Goal: Task Accomplishment & Management: Use online tool/utility

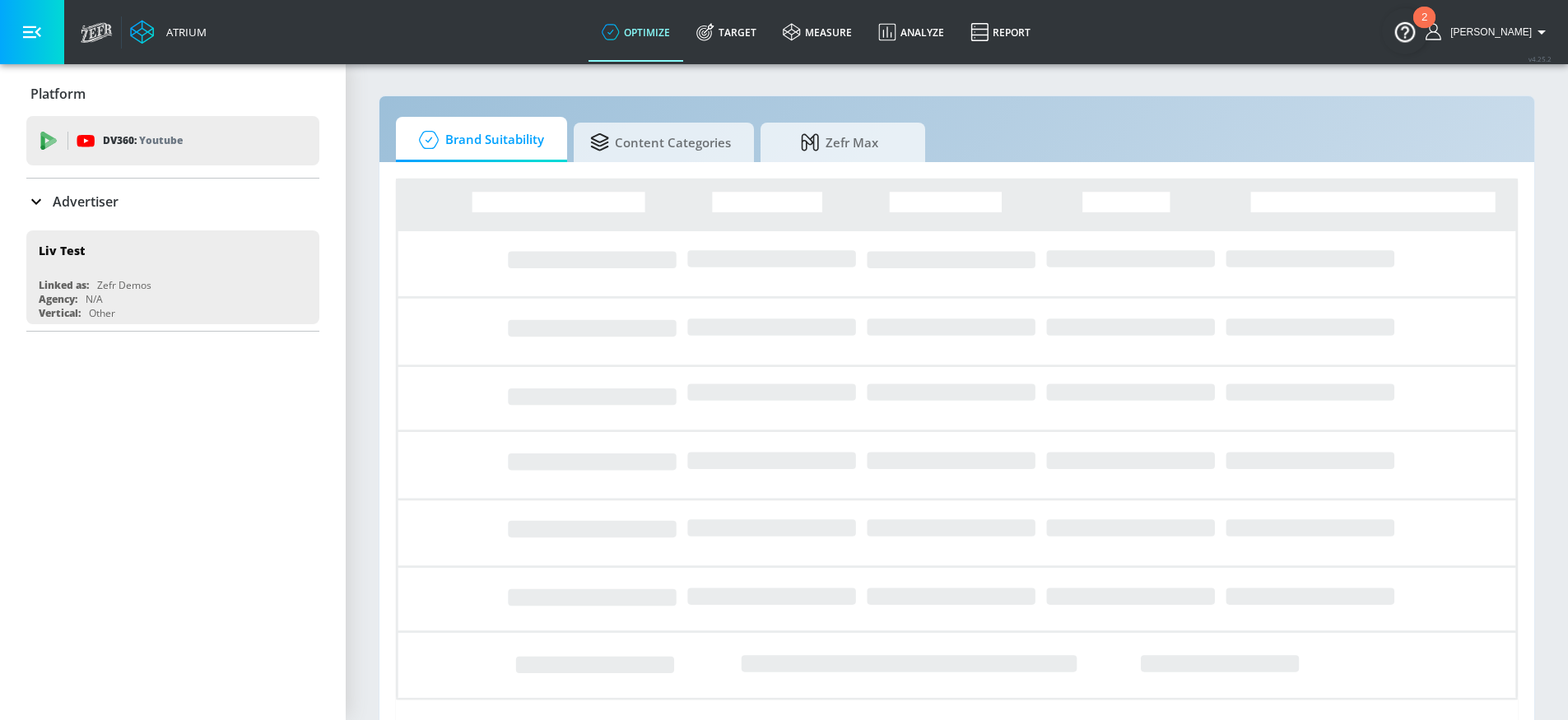
click at [83, 211] on div "Advertiser" at bounding box center [72, 201] width 92 height 20
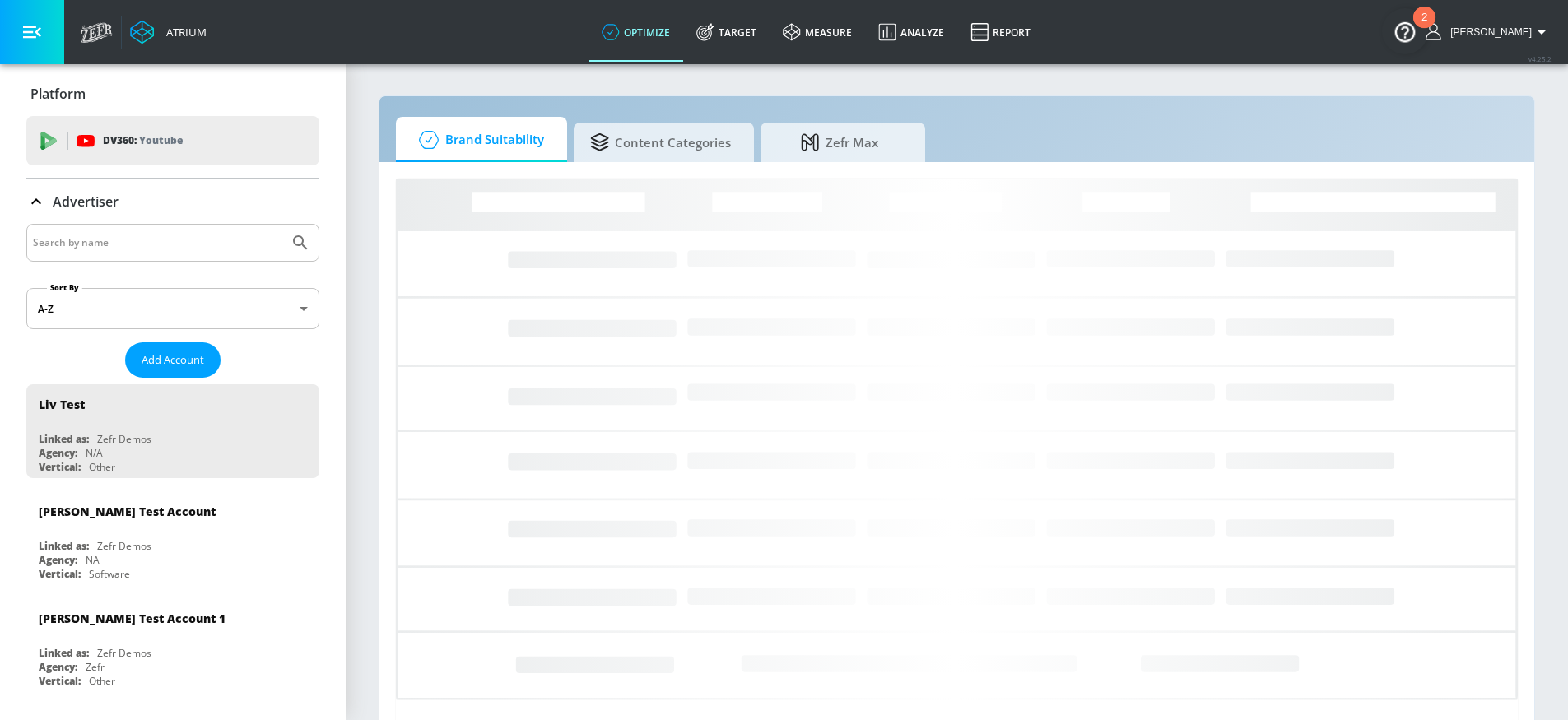
click at [107, 241] on input "Search by name" at bounding box center [158, 242] width 249 height 22
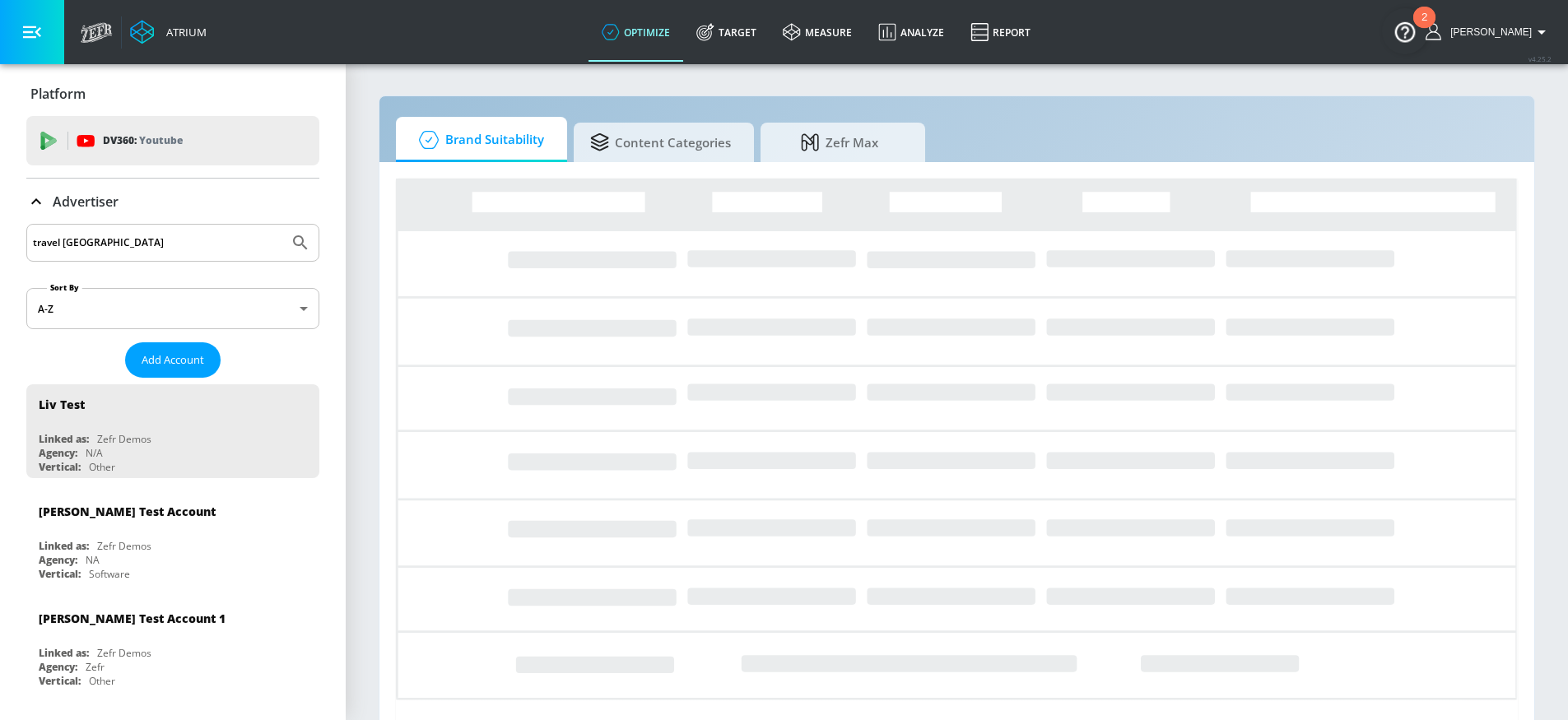
type input "travel [GEOGRAPHIC_DATA]"
click at [293, 238] on icon "Submit Search" at bounding box center [300, 242] width 14 height 14
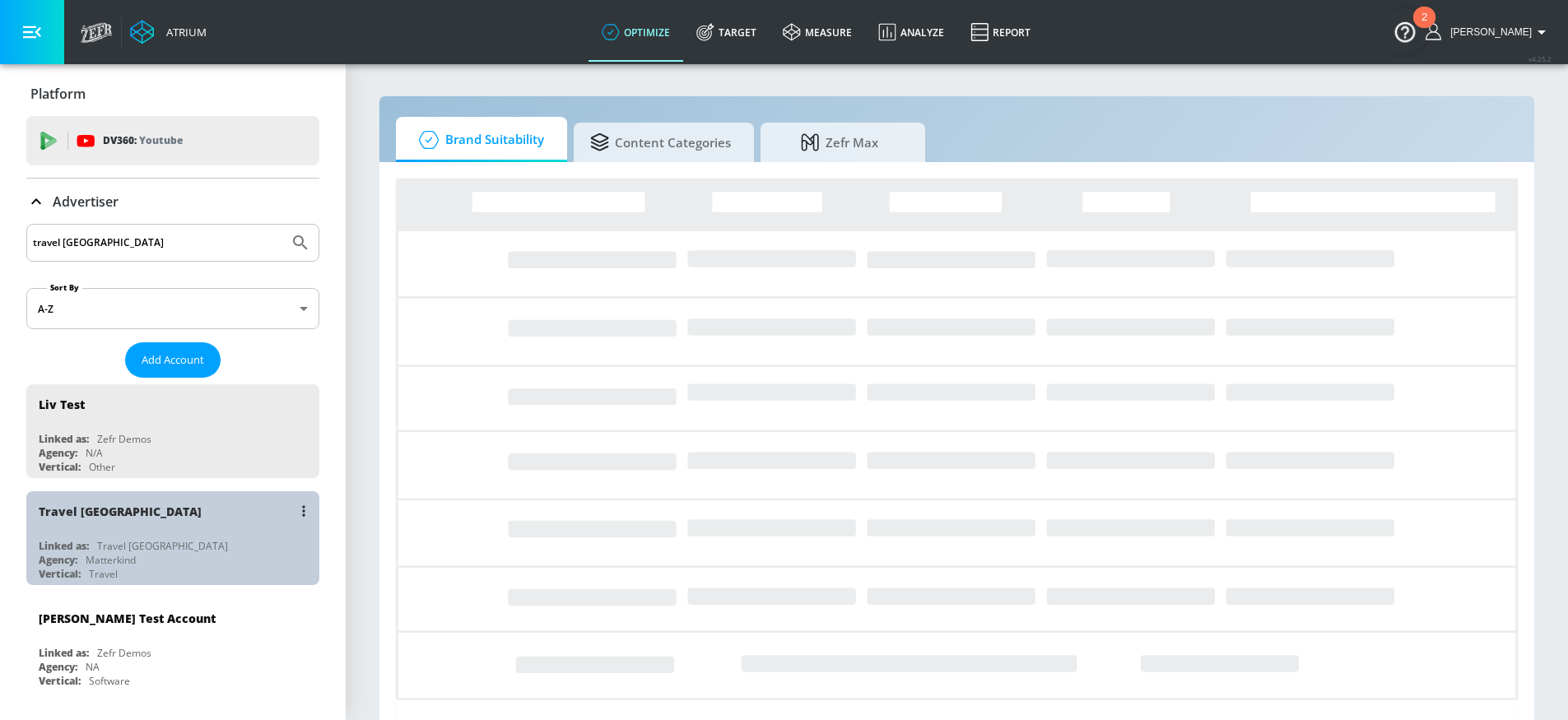
click at [213, 559] on div "Agency: Matterkind" at bounding box center [176, 560] width 276 height 14
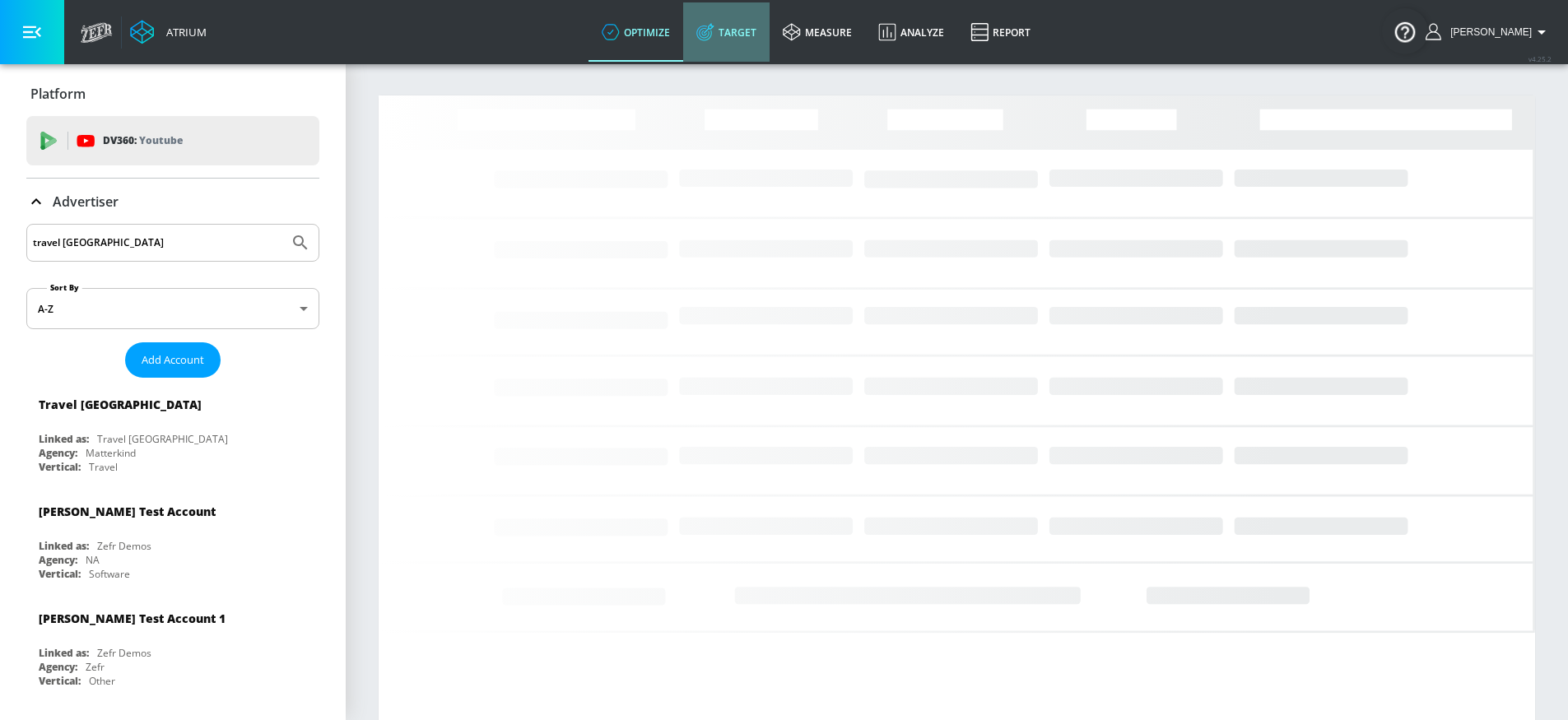
click at [763, 23] on link "Target" at bounding box center [726, 32] width 86 height 59
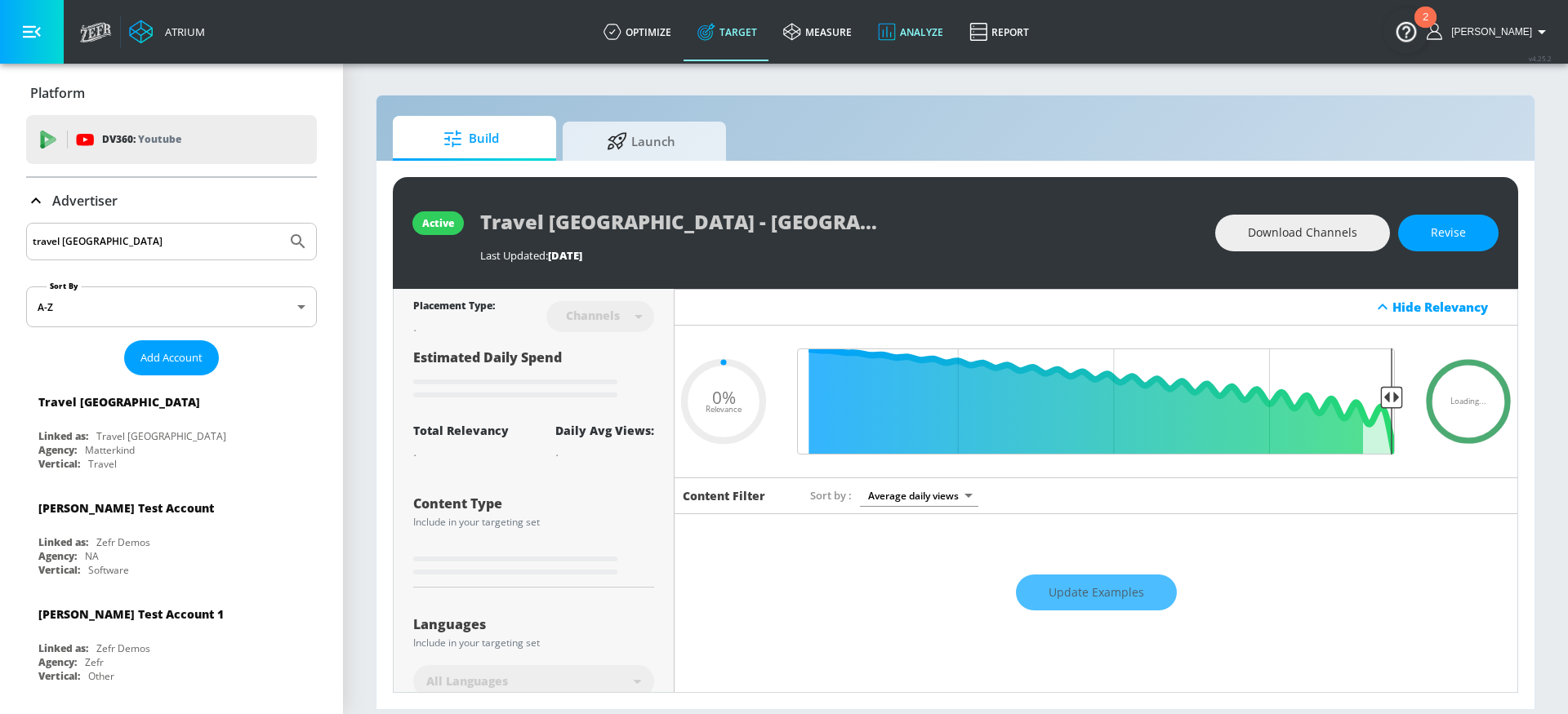
type input "0.19"
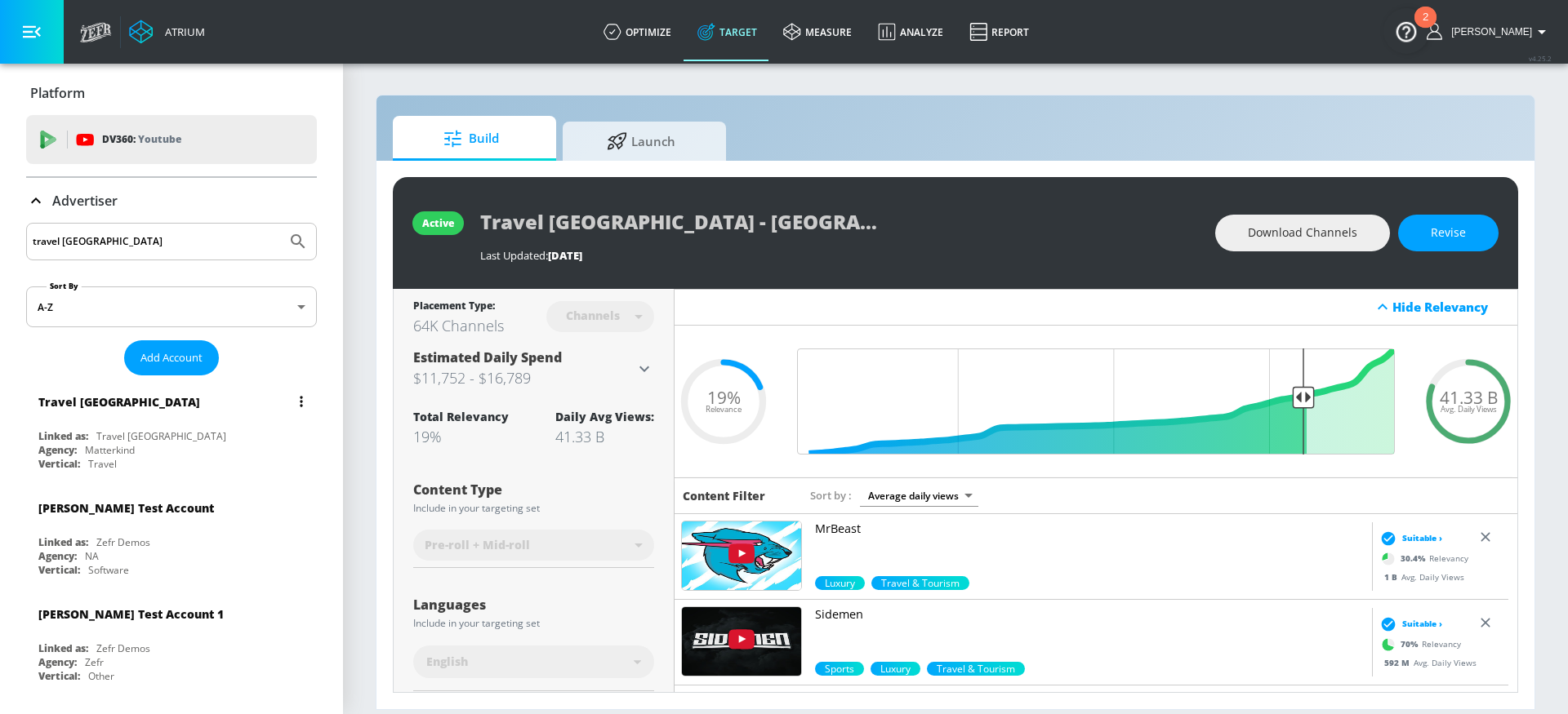
click at [122, 439] on div "Travel [GEOGRAPHIC_DATA]" at bounding box center [161, 437] width 130 height 14
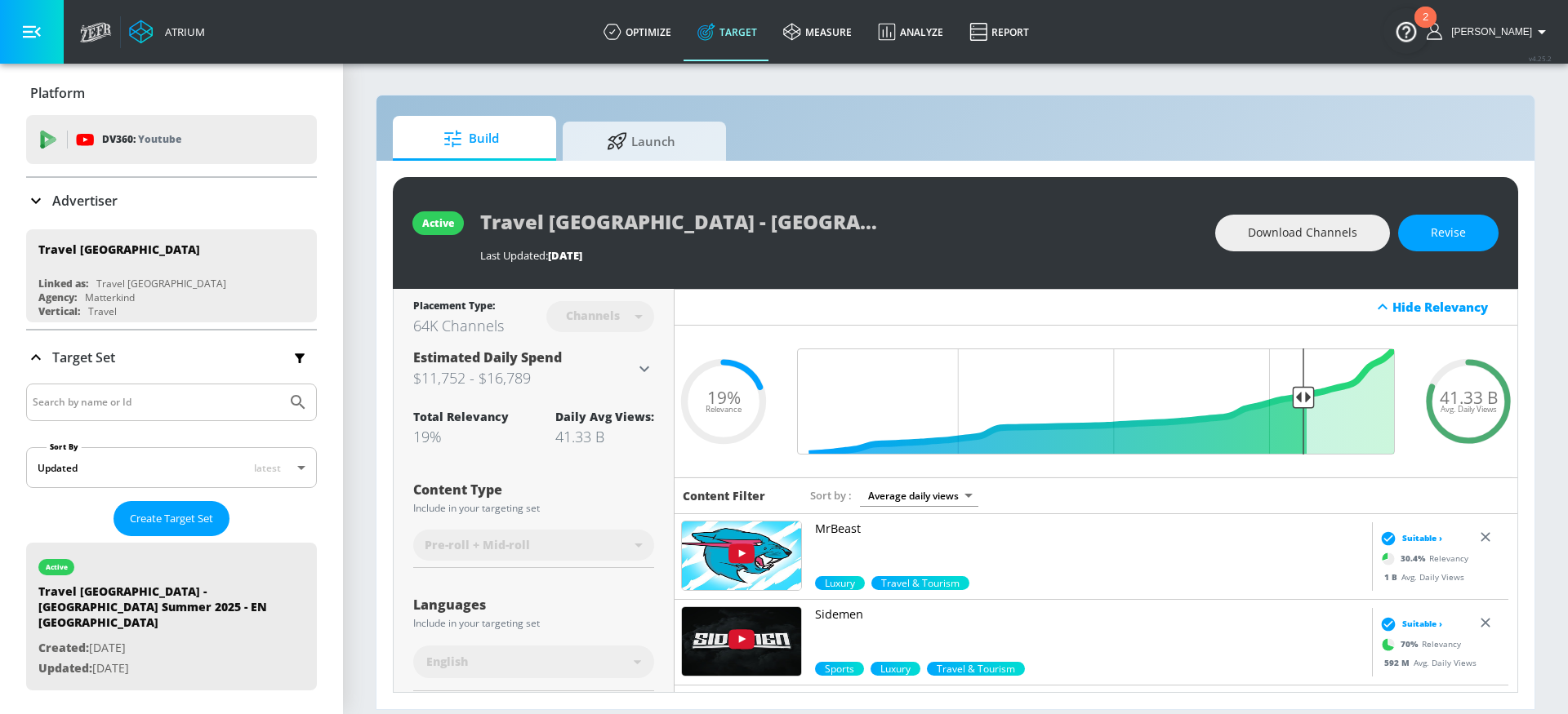
click at [739, 39] on link "Target" at bounding box center [726, 32] width 86 height 59
click at [137, 518] on span "Create Target Set" at bounding box center [171, 519] width 83 height 19
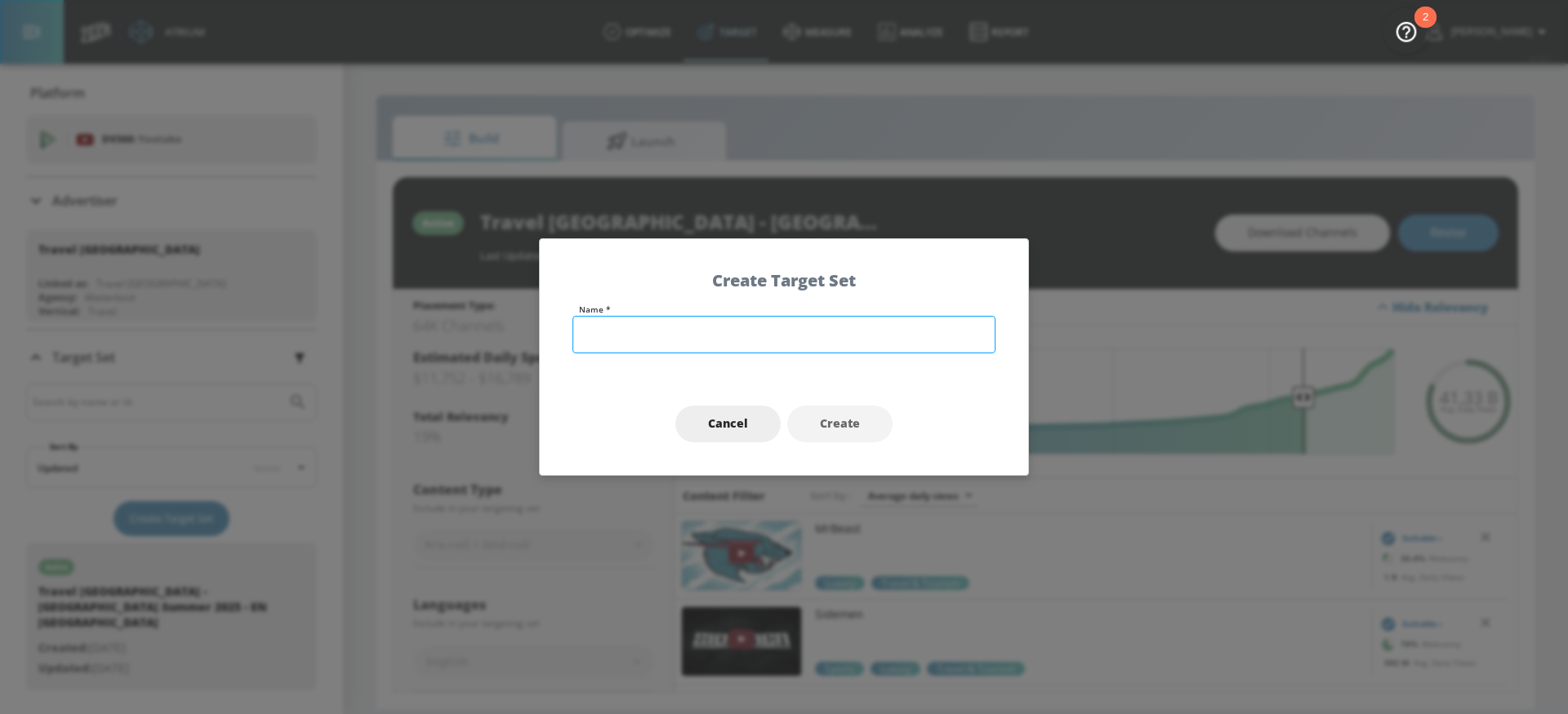
click at [714, 328] on input "text" at bounding box center [784, 334] width 423 height 37
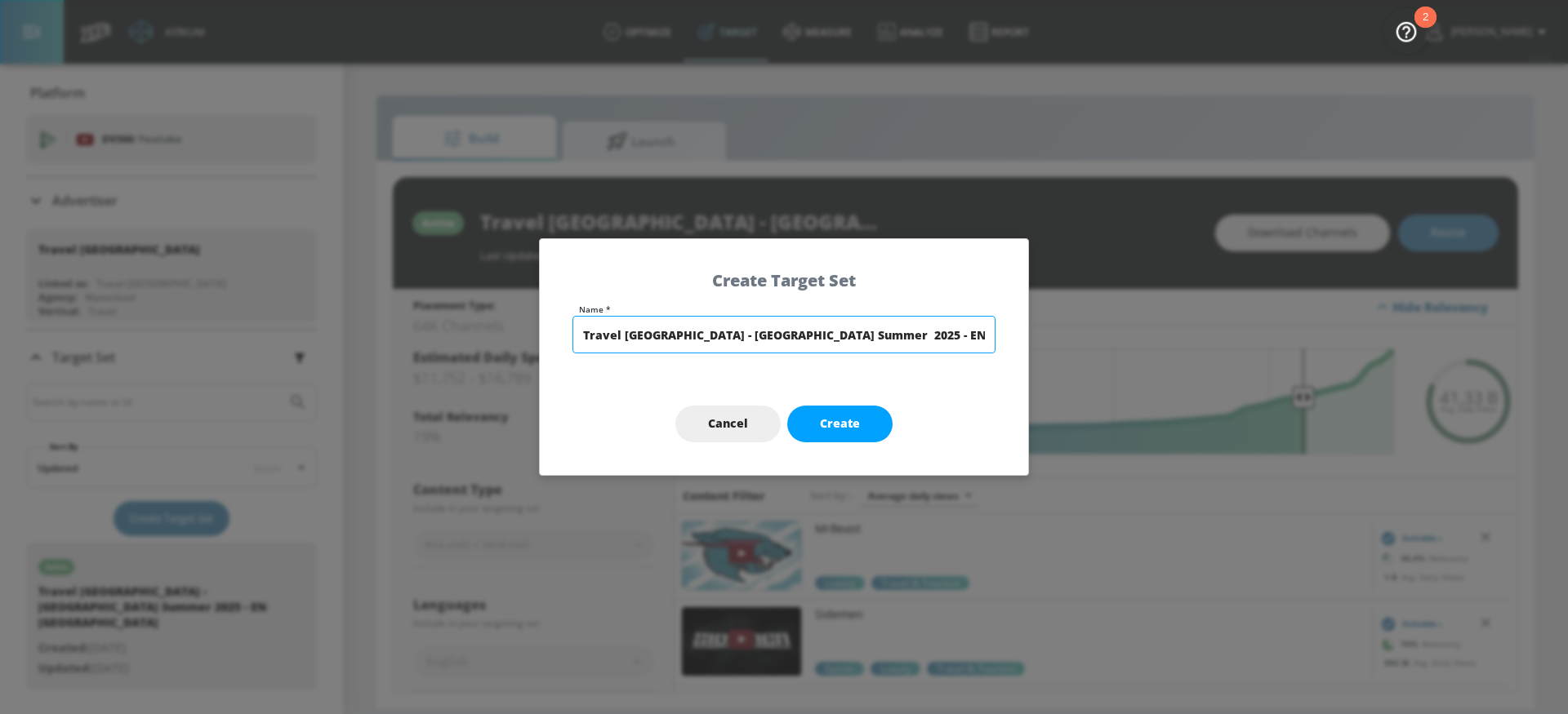
drag, startPoint x: 707, startPoint y: 336, endPoint x: 678, endPoint y: 337, distance: 29.0
click at [678, 337] on input "Travel [GEOGRAPHIC_DATA] - [GEOGRAPHIC_DATA] Summer 2025 - EN TS" at bounding box center [784, 334] width 423 height 37
type input "Travel [GEOGRAPHIC_DATA] - Q3 Consideration 2025 - EN TS"
click at [848, 412] on button "Create" at bounding box center [840, 424] width 106 height 36
type input "Travel [GEOGRAPHIC_DATA] - Q3 Consideration 2025 - EN TS"
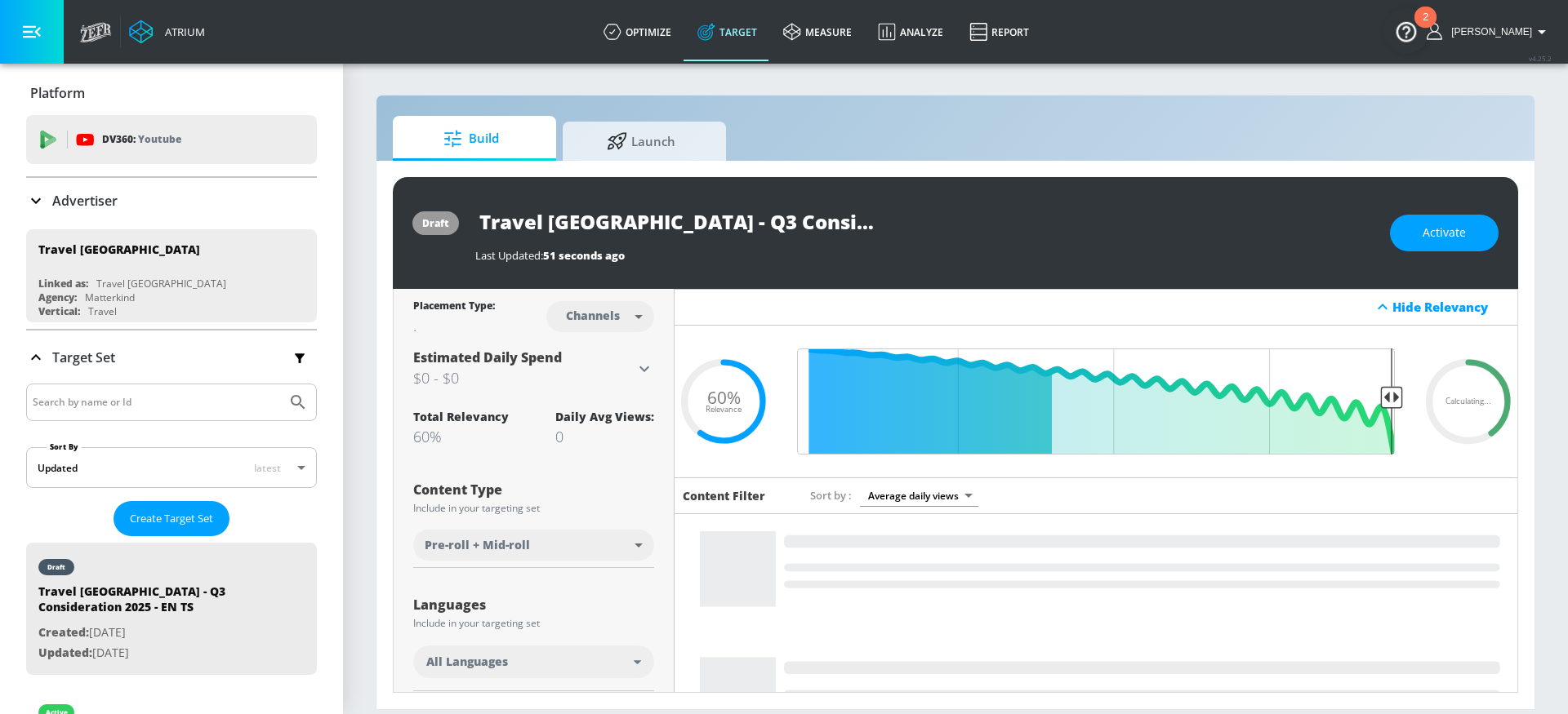
type input "0.6"
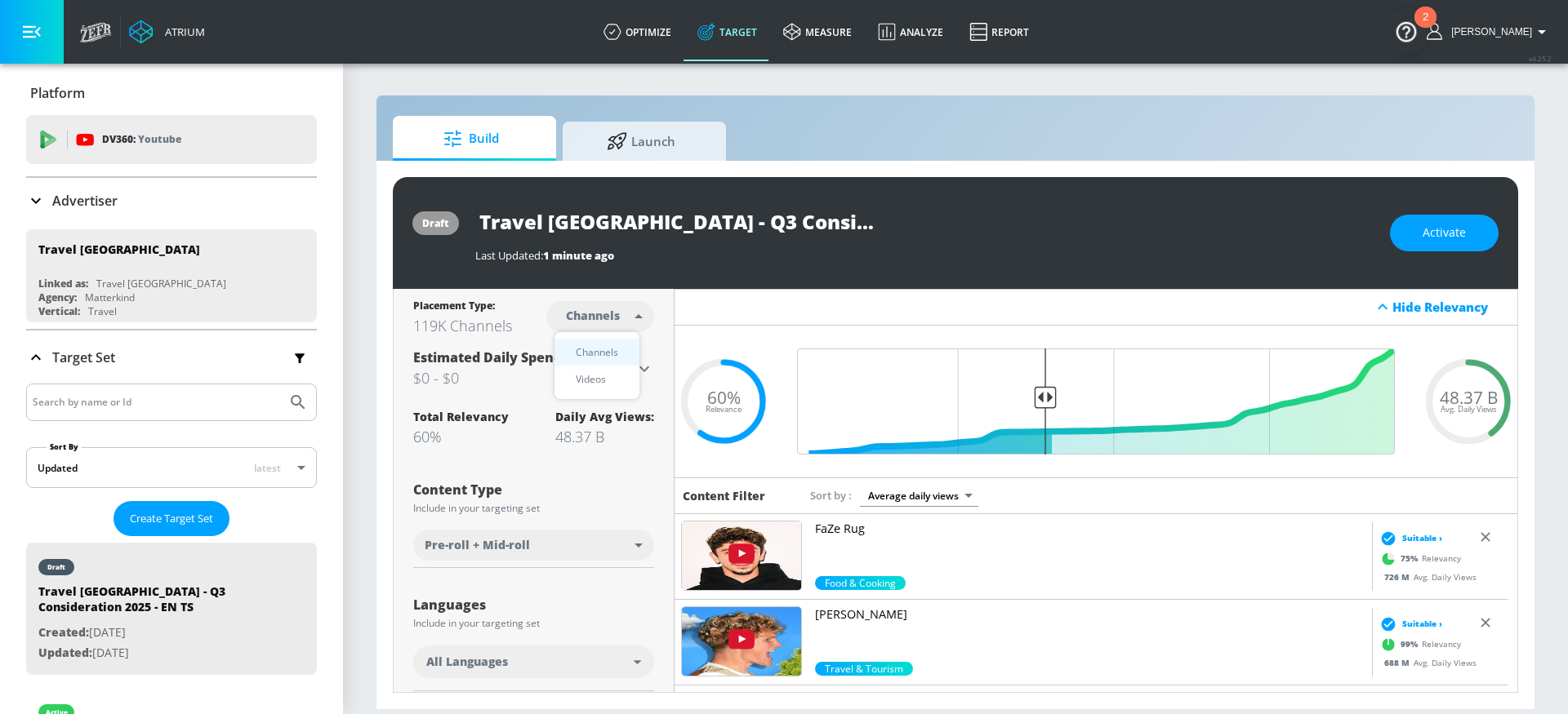
click at [618, 311] on body "Atrium optimize Target measure Analyze Report optimize Target measure Analyze R…" at bounding box center [784, 357] width 1568 height 714
click at [593, 371] on div "Videos" at bounding box center [591, 379] width 47 height 17
type input "videos"
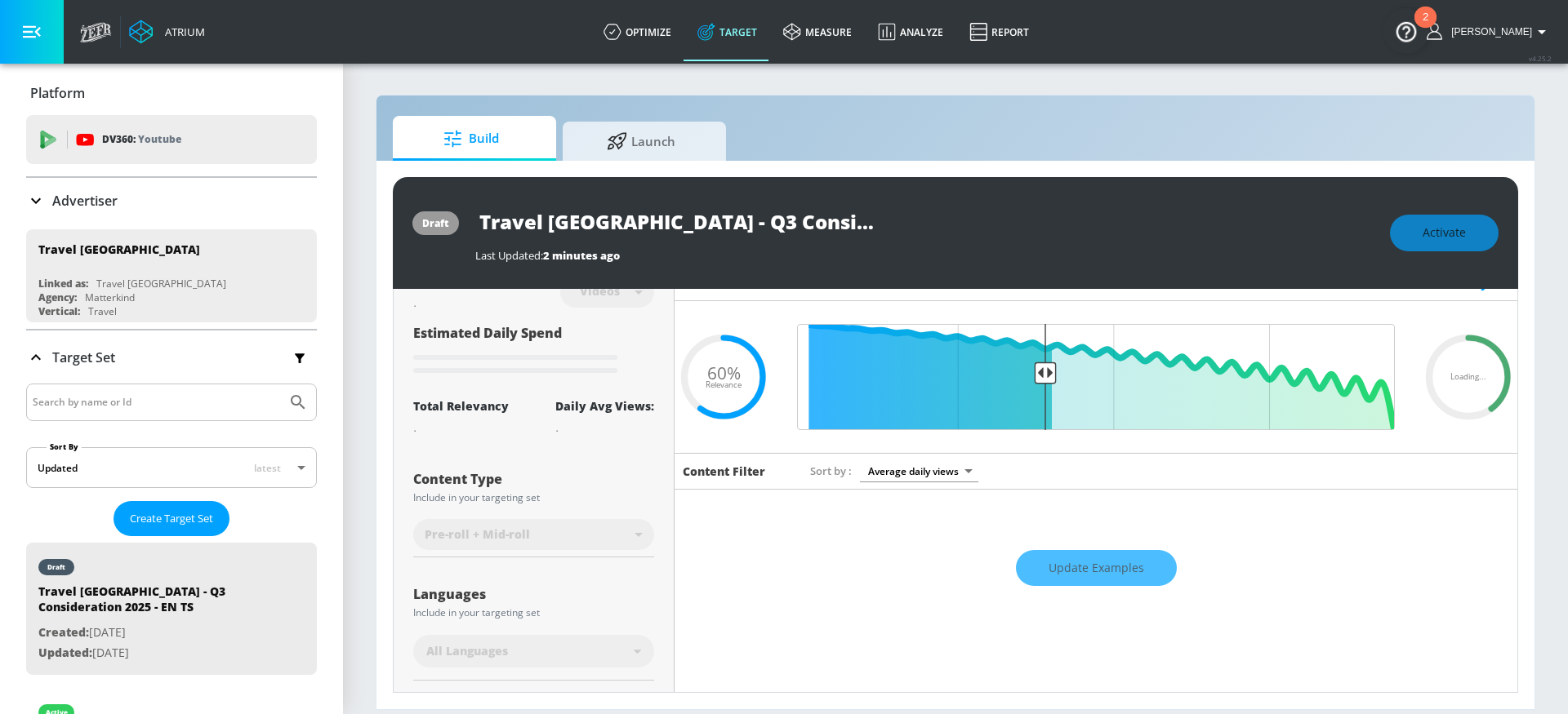
scroll to position [26, 0]
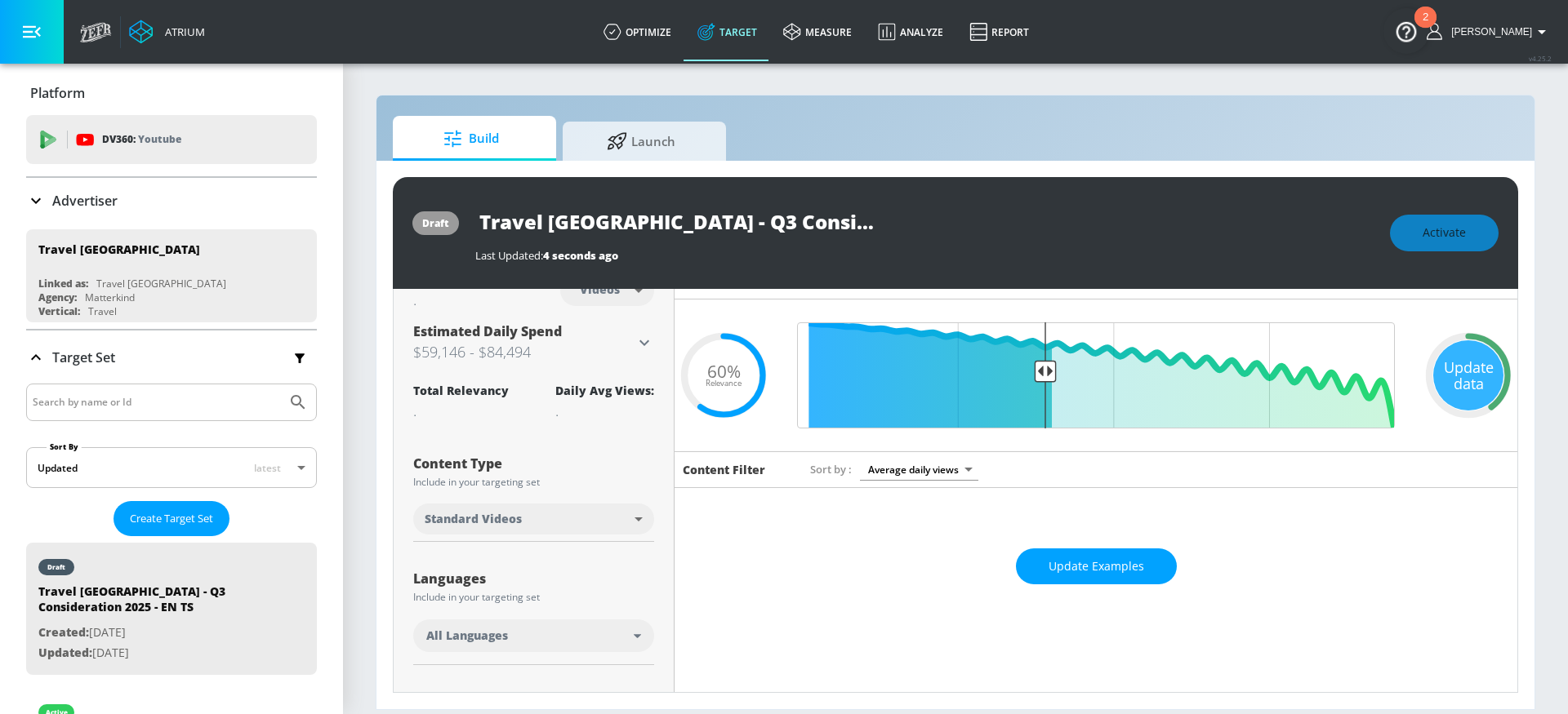
click at [513, 634] on div "All Languages" at bounding box center [530, 635] width 208 height 16
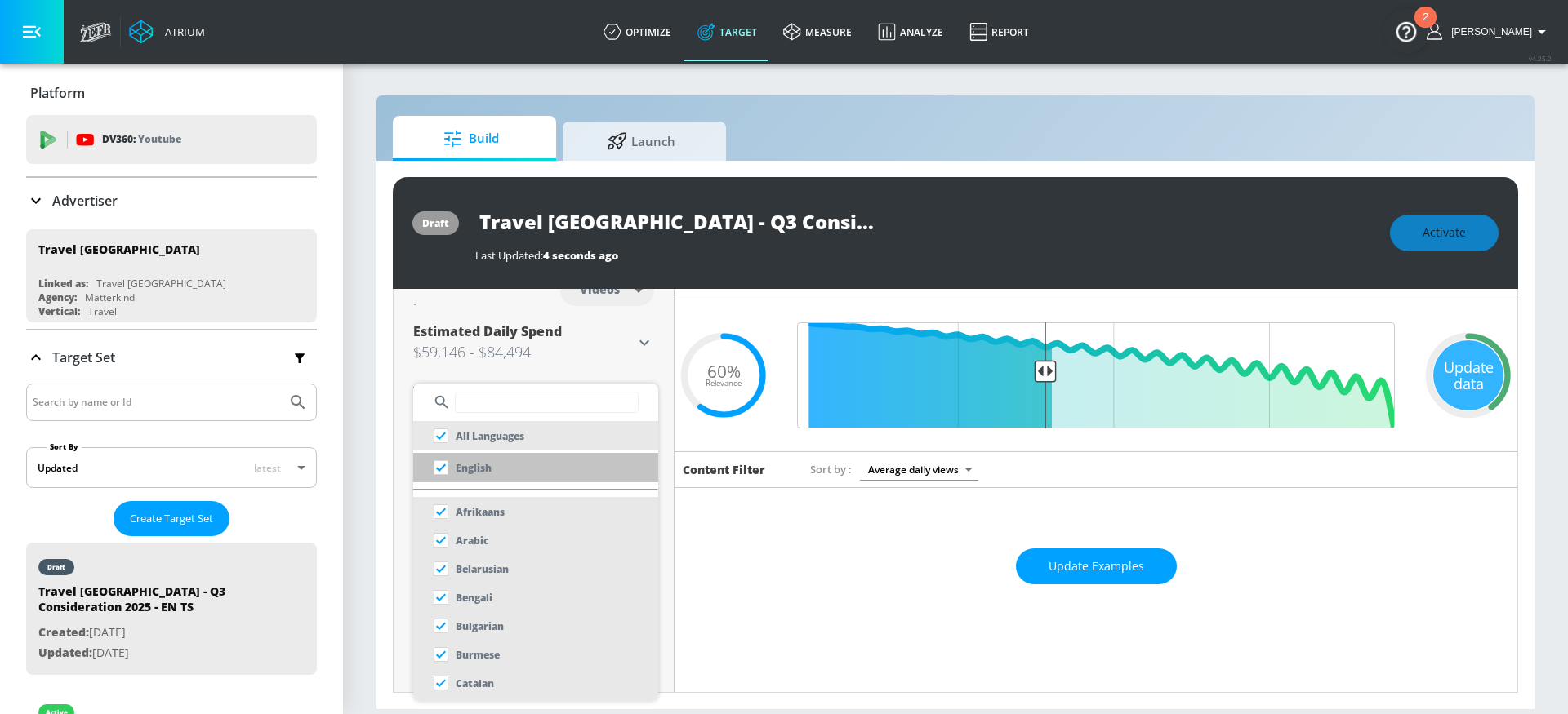
click at [470, 465] on p "English" at bounding box center [474, 468] width 36 height 17
checkbox input "false"
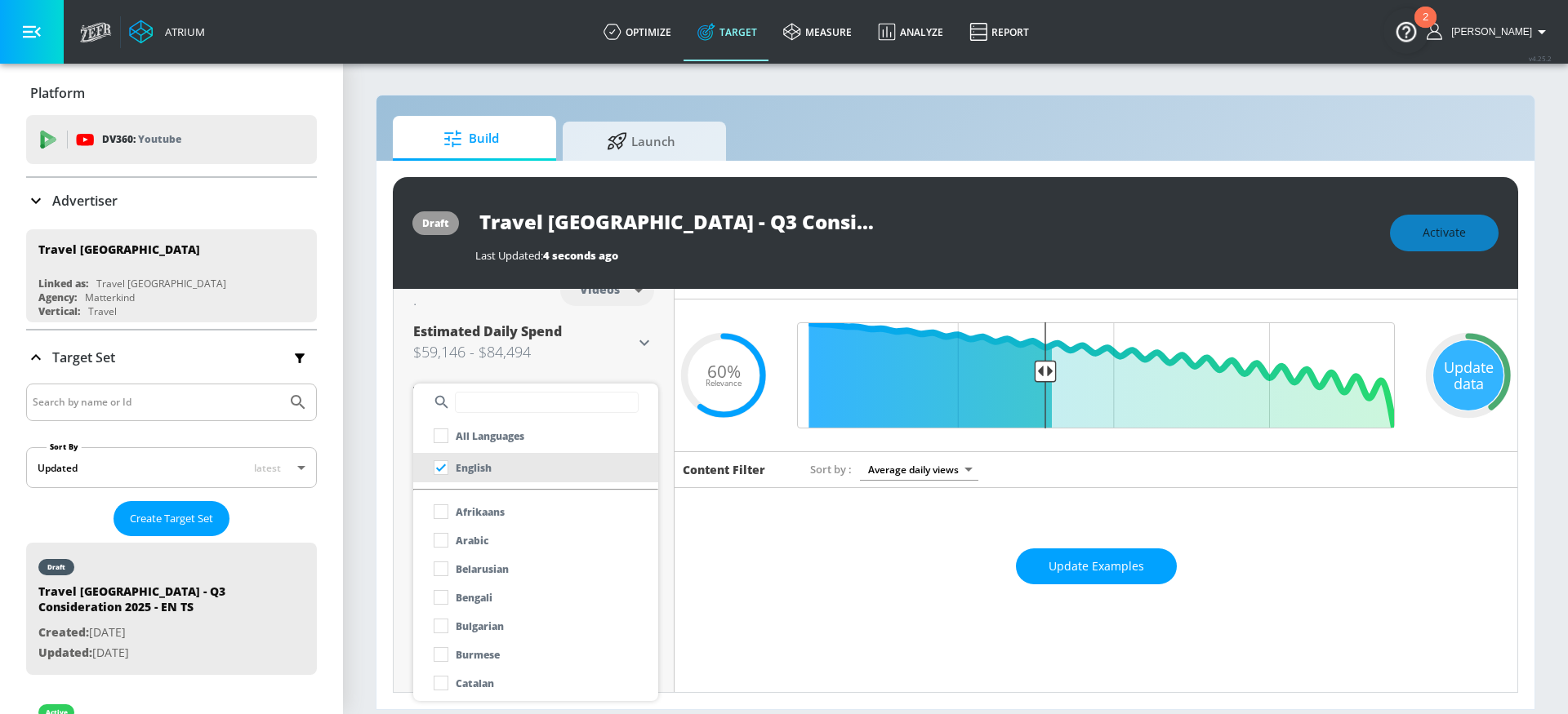
click at [399, 548] on div at bounding box center [784, 357] width 1568 height 714
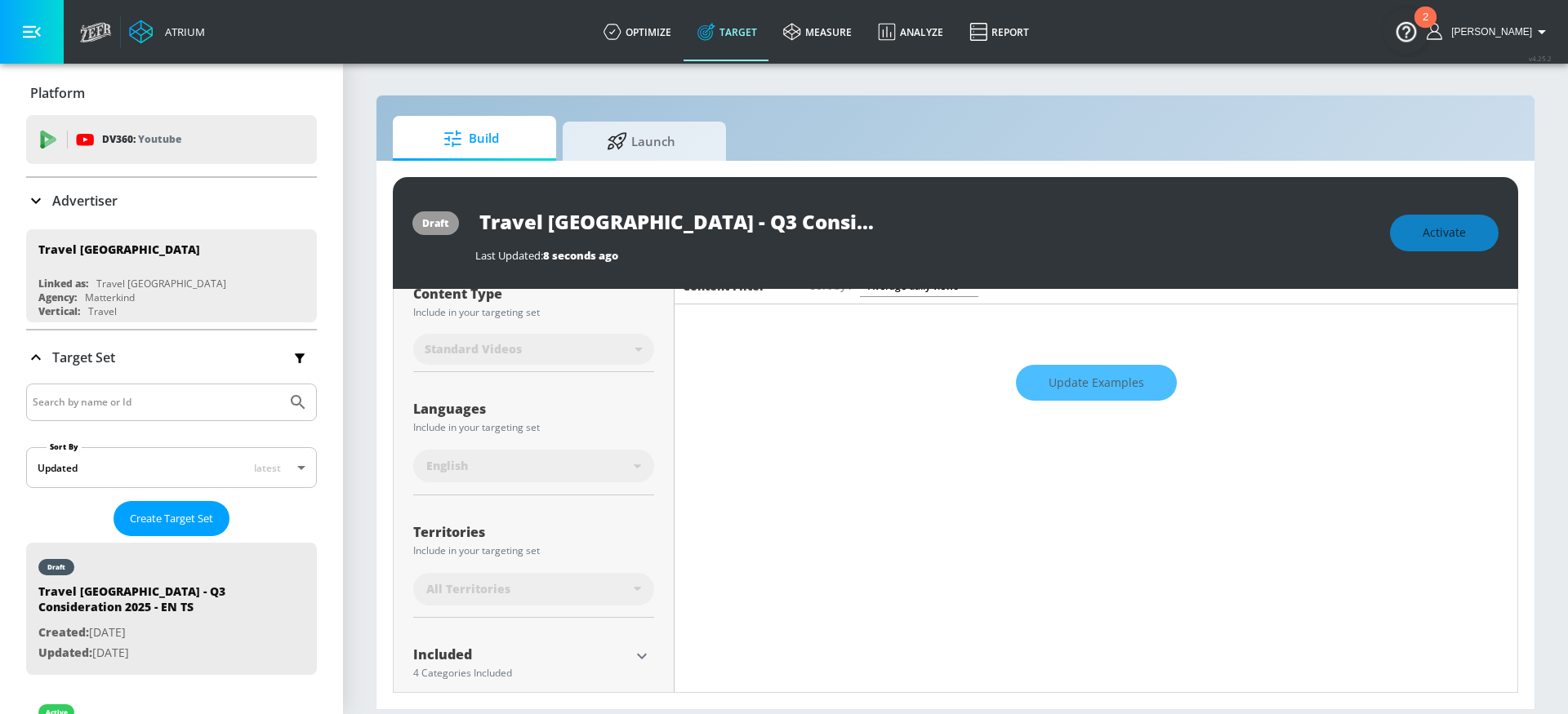
scroll to position [271, 0]
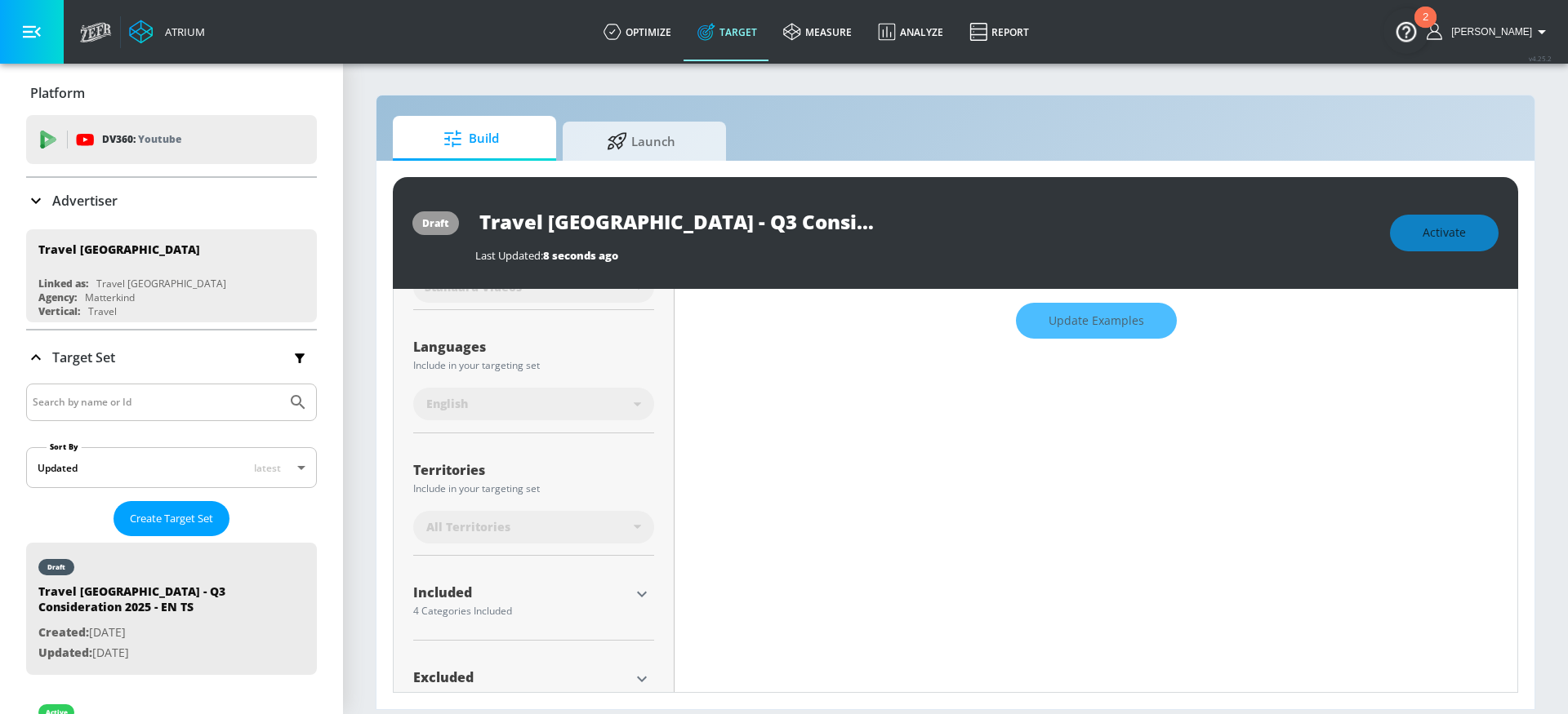
click at [638, 596] on icon "button" at bounding box center [641, 594] width 10 height 6
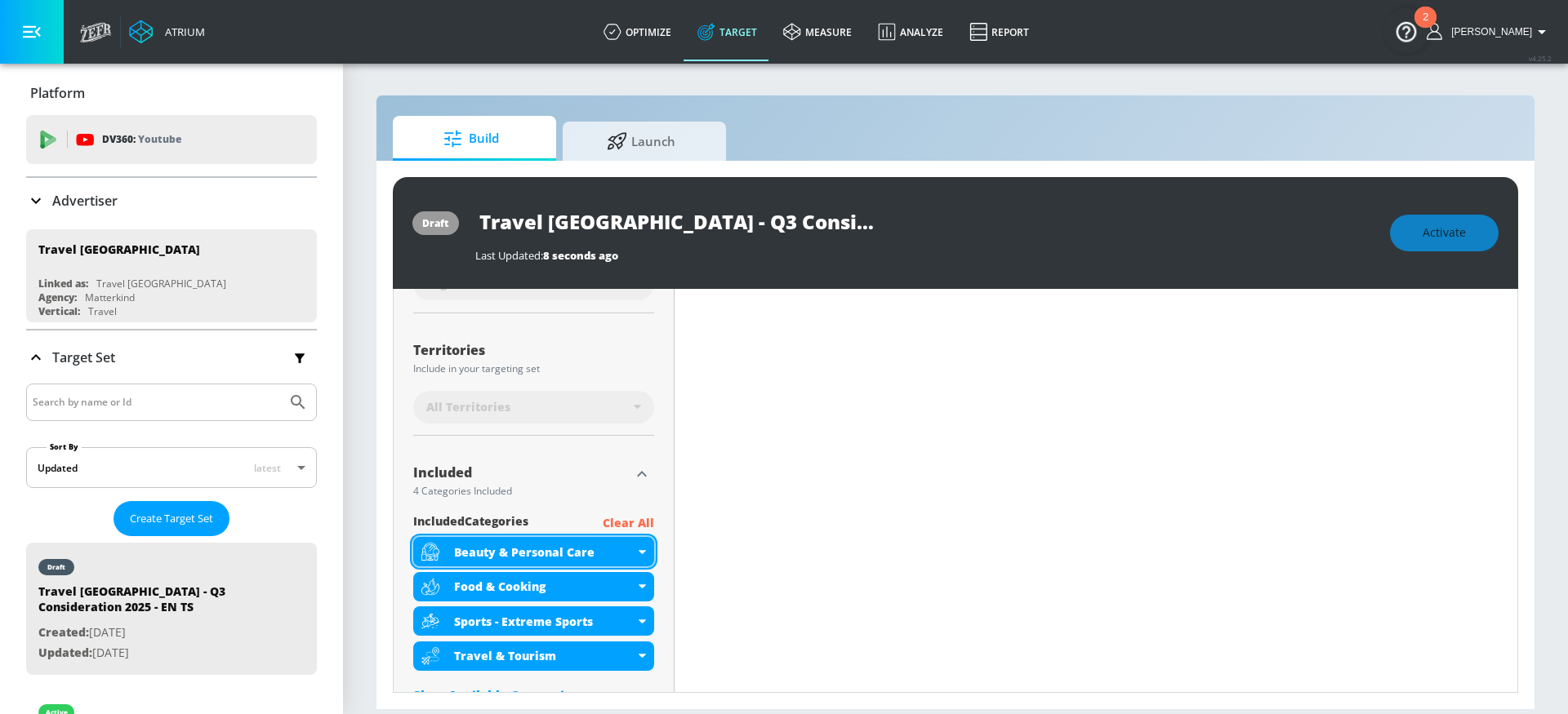
scroll to position [401, 0]
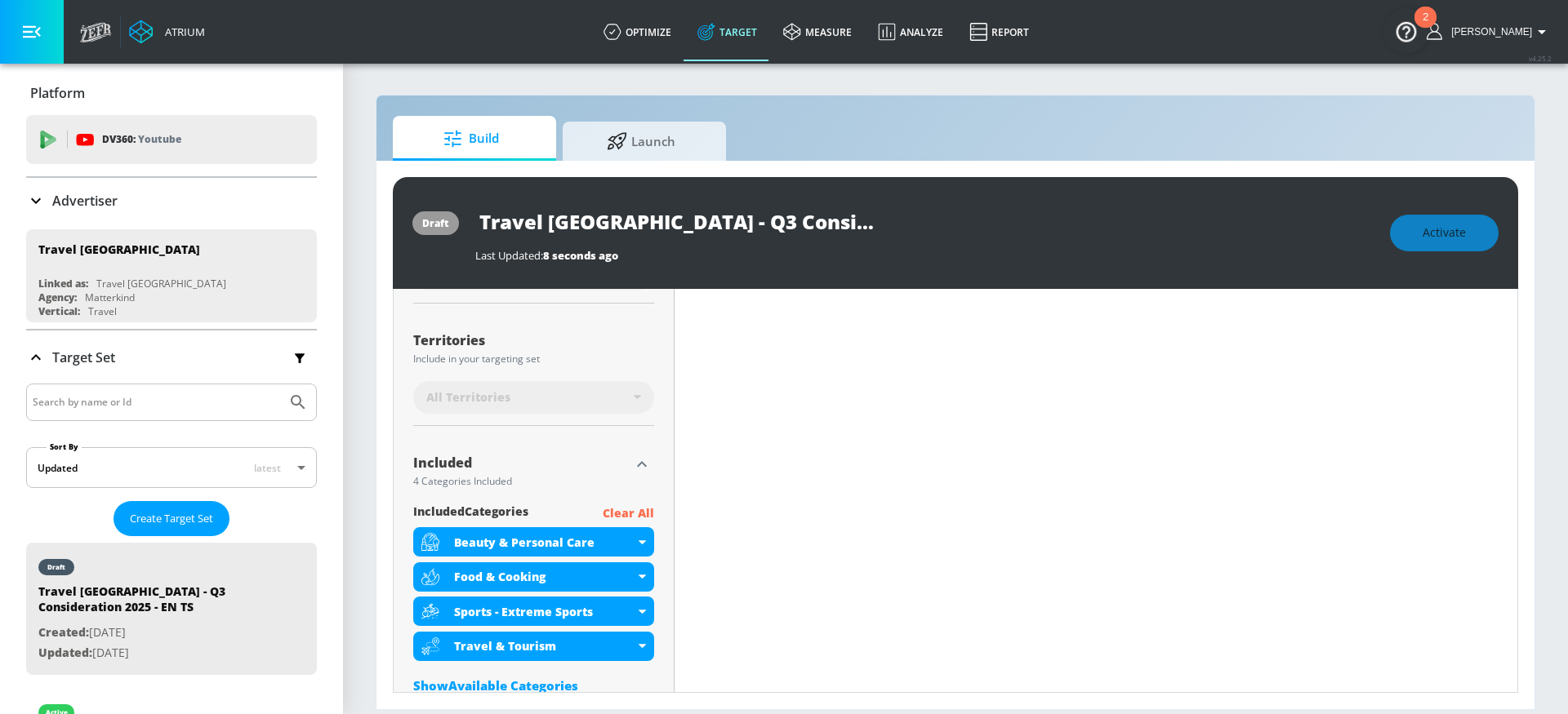
click at [636, 514] on p "Clear All" at bounding box center [628, 513] width 51 height 21
click at [621, 507] on p "Clear All" at bounding box center [628, 513] width 51 height 21
click at [626, 513] on p "Clear All" at bounding box center [628, 513] width 51 height 21
click at [625, 513] on p "Clear All" at bounding box center [628, 513] width 51 height 21
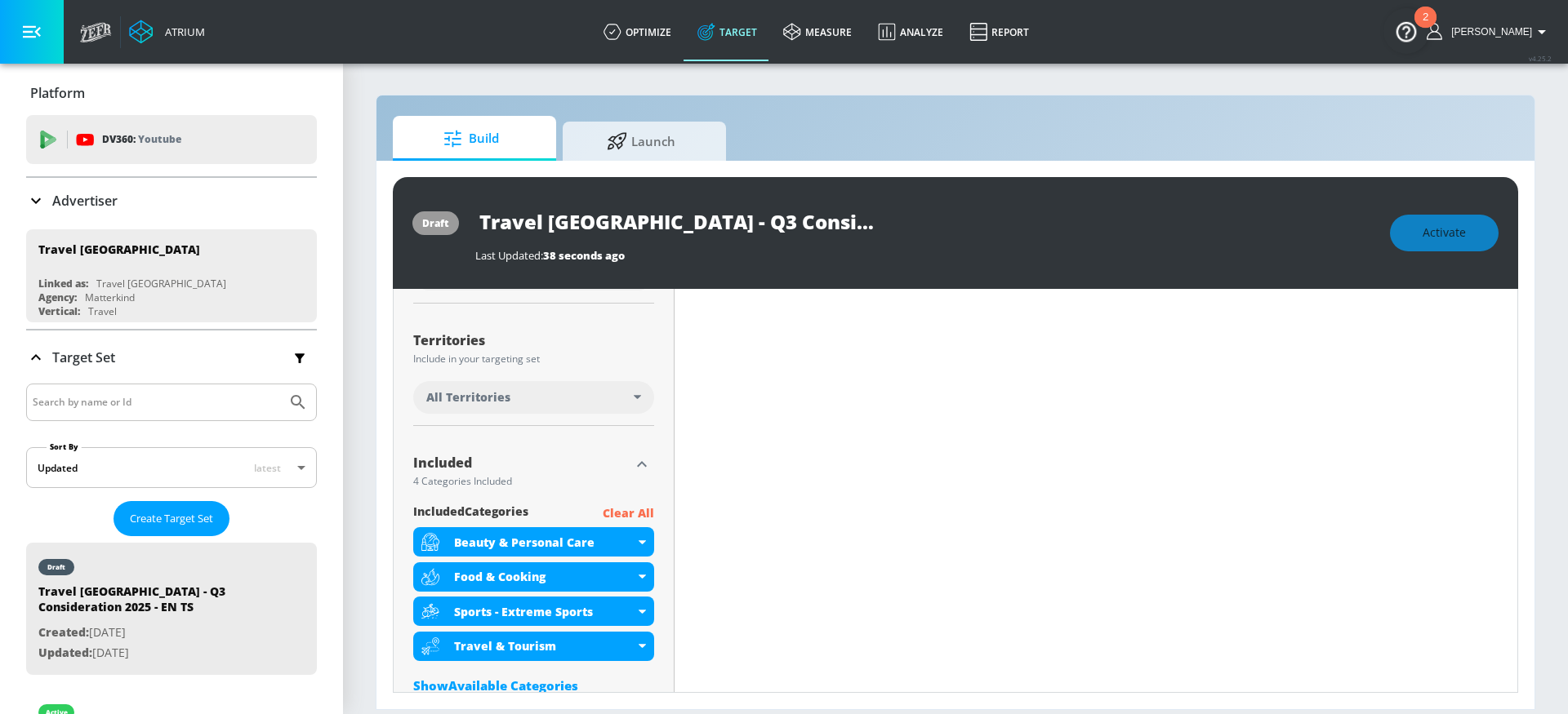
scroll to position [401, 0]
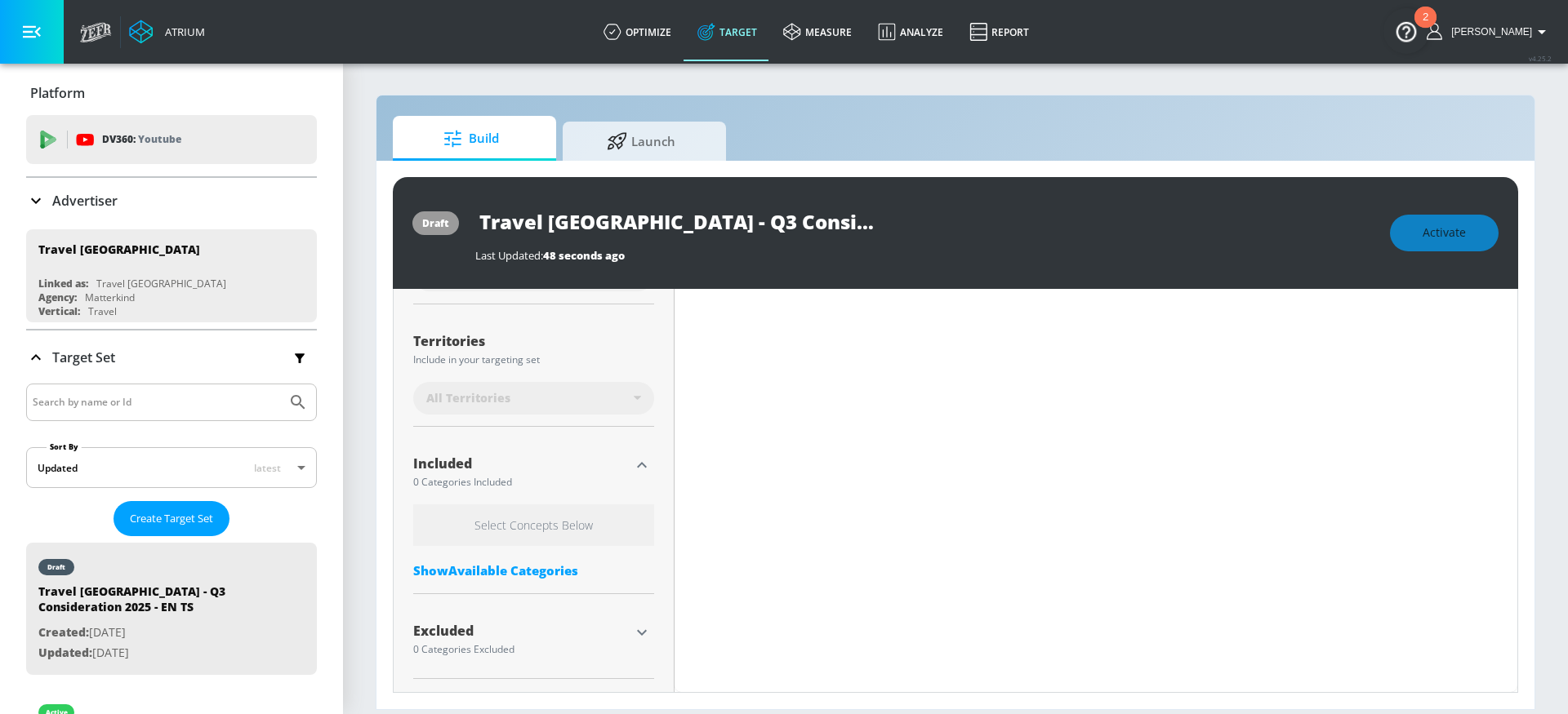
click at [515, 569] on div "Show Available Categories" at bounding box center [534, 570] width 240 height 16
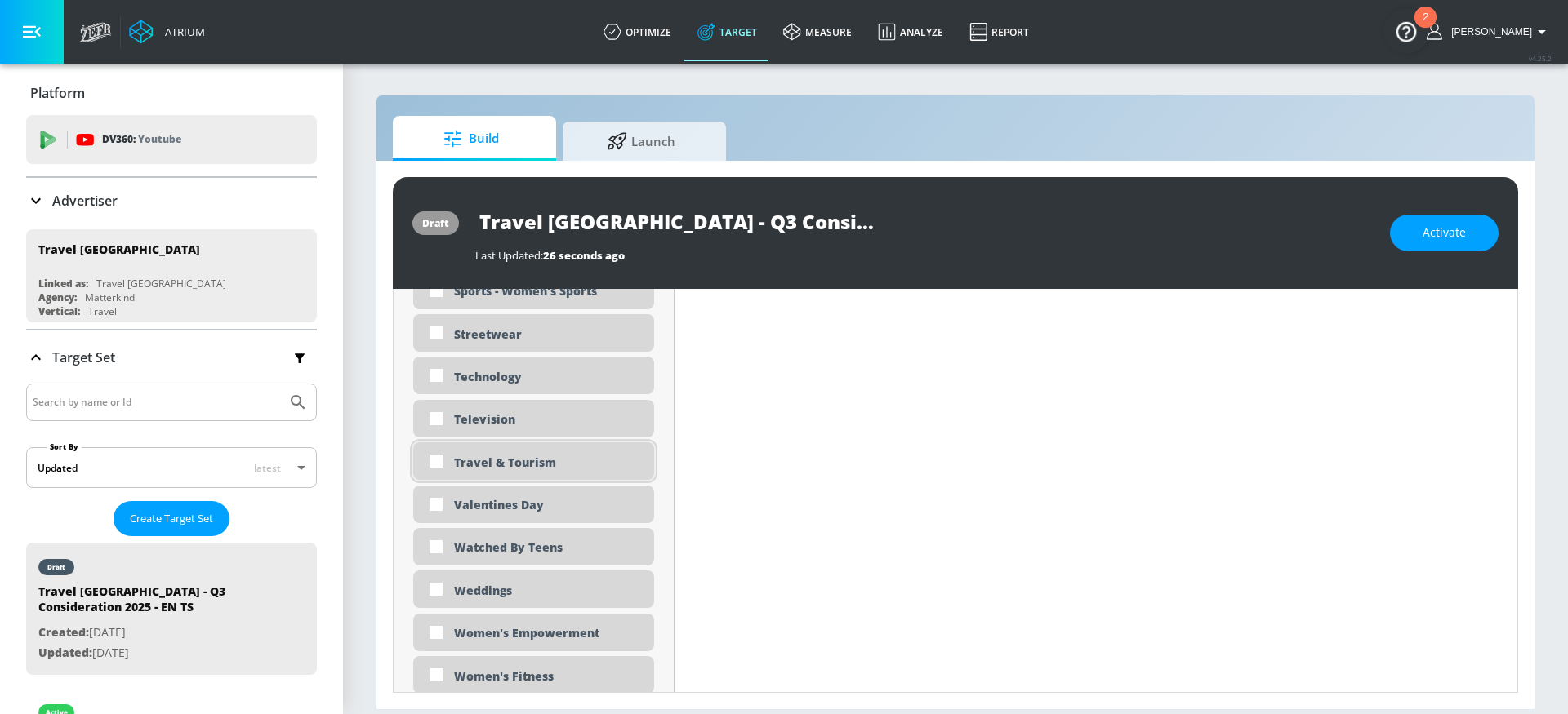
scroll to position [4976, 0]
click at [533, 462] on div "Travel & Tourism" at bounding box center [547, 462] width 188 height 16
checkbox input "true"
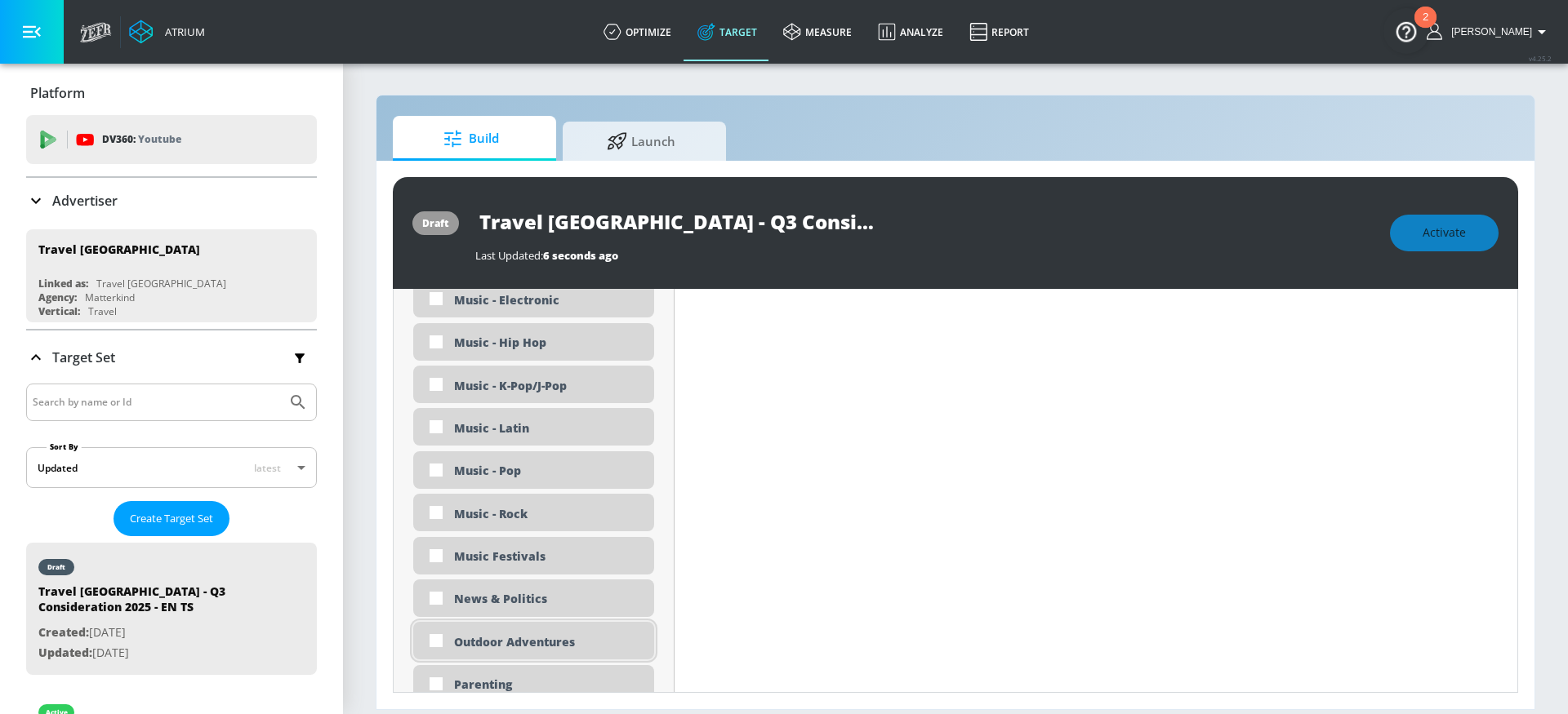
scroll to position [3554, 0]
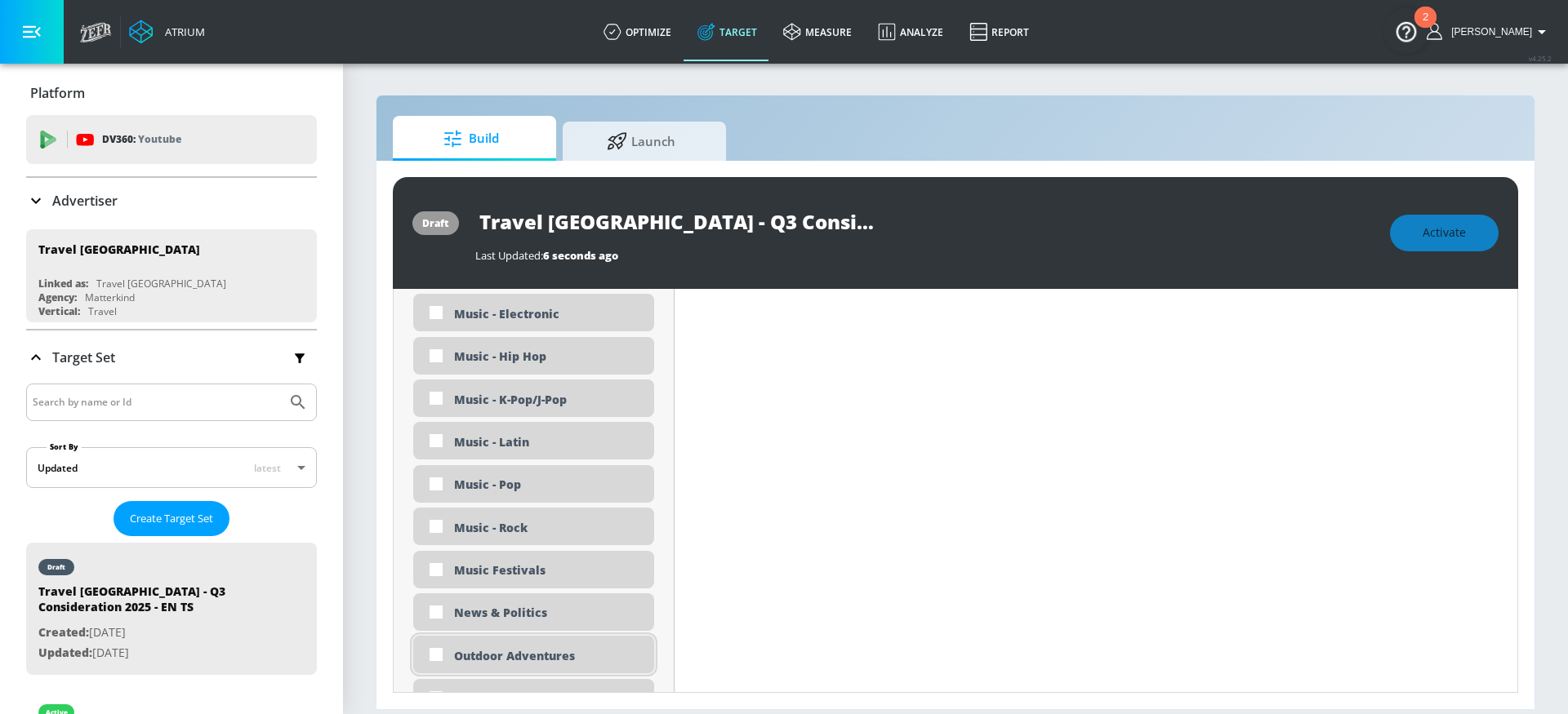
click at [485, 657] on div "Outdoor Adventures" at bounding box center [547, 656] width 188 height 16
checkbox input "true"
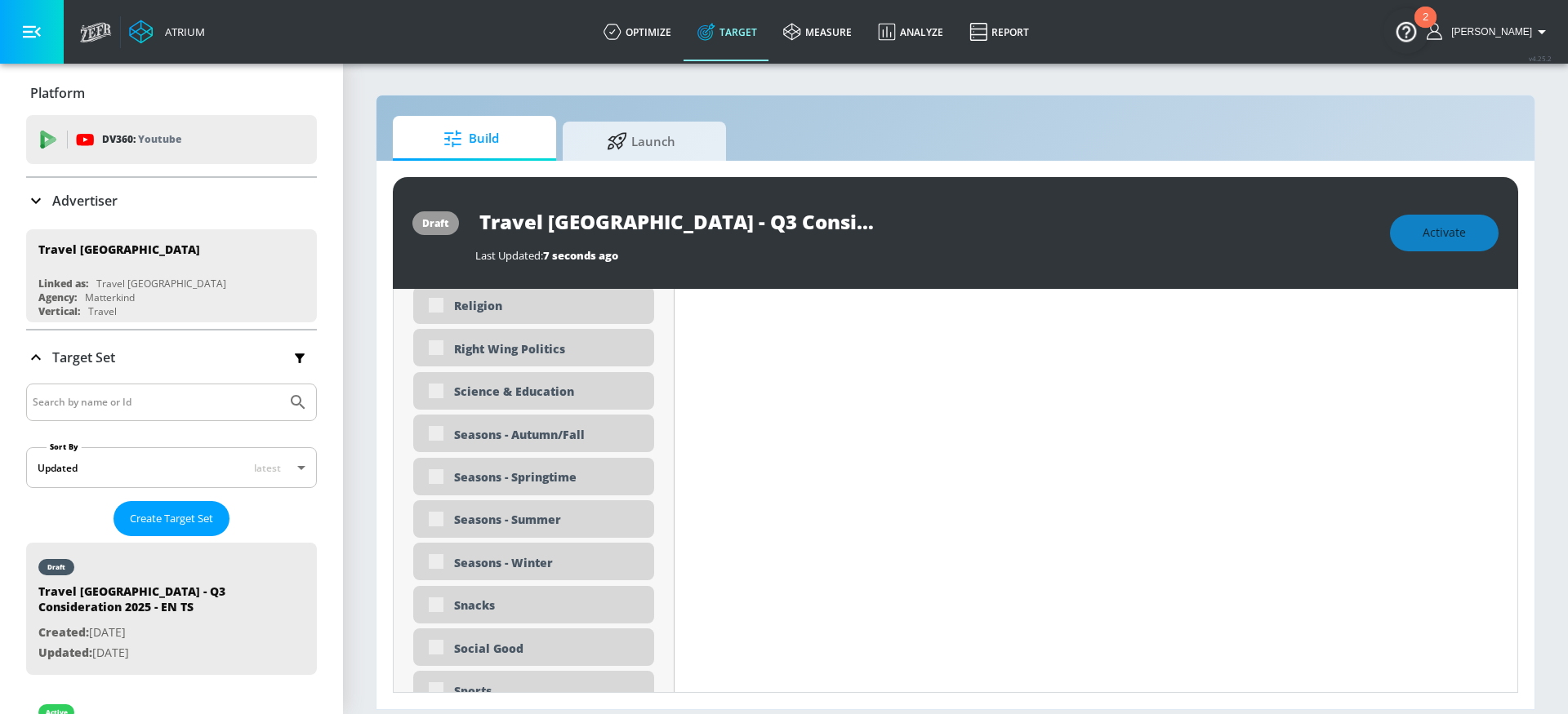
scroll to position [4077, 0]
click at [579, 437] on div "Seasons - Autumn/Fall" at bounding box center [547, 438] width 188 height 16
checkbox input "true"
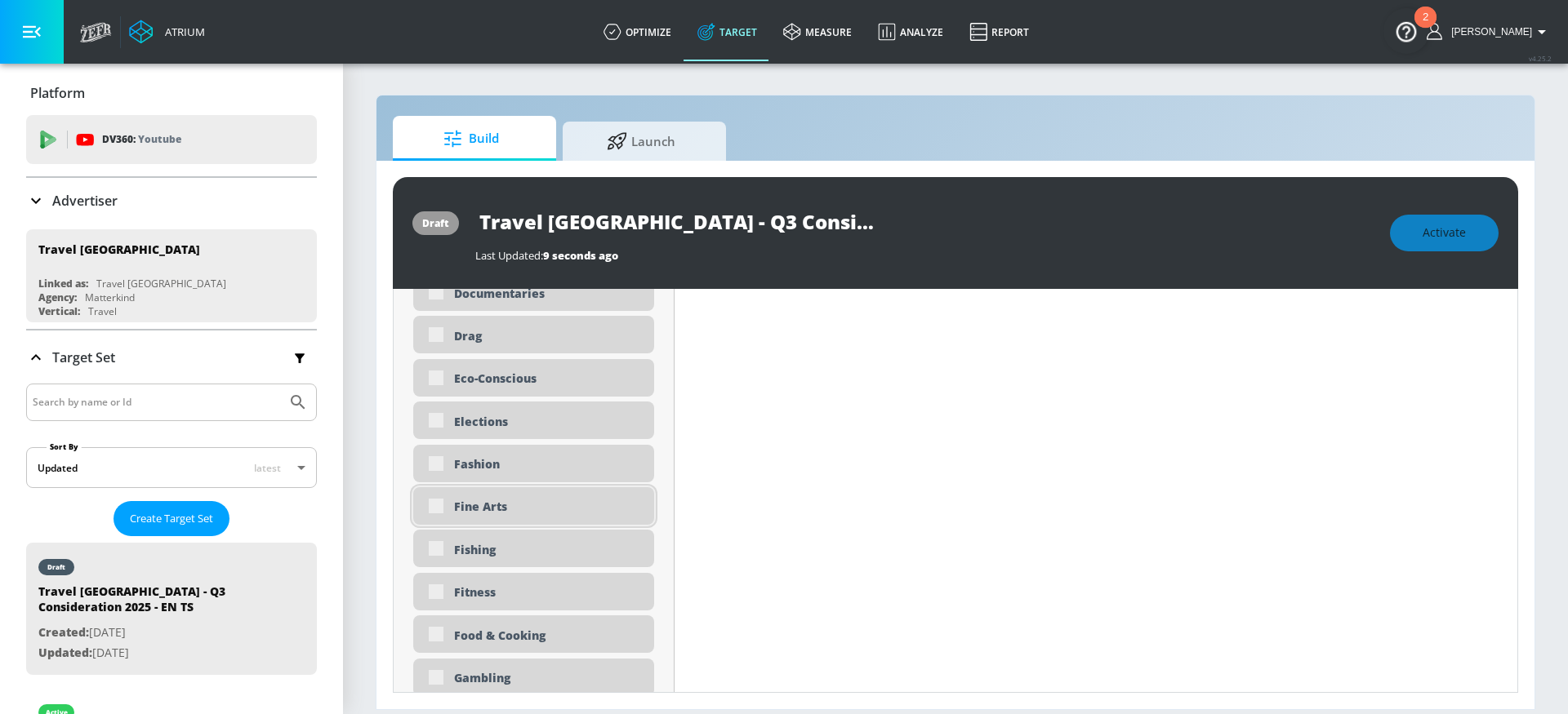
scroll to position [1890, 0]
click at [493, 505] on div "Fine Arts" at bounding box center [547, 507] width 188 height 16
checkbox input "true"
click at [489, 551] on div "Fishing" at bounding box center [547, 550] width 188 height 16
checkbox input "true"
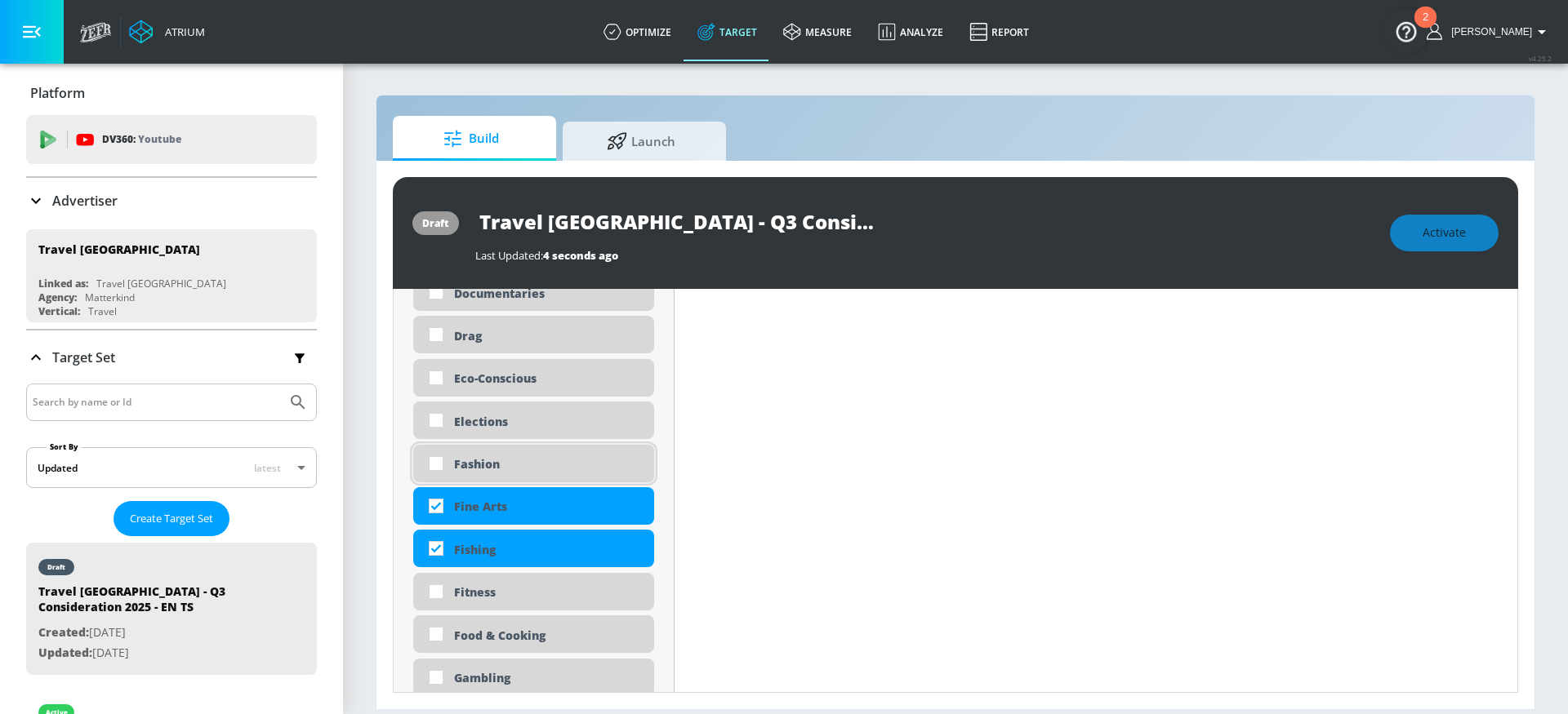
click at [482, 463] on div "Fashion" at bounding box center [547, 464] width 188 height 16
checkbox input "true"
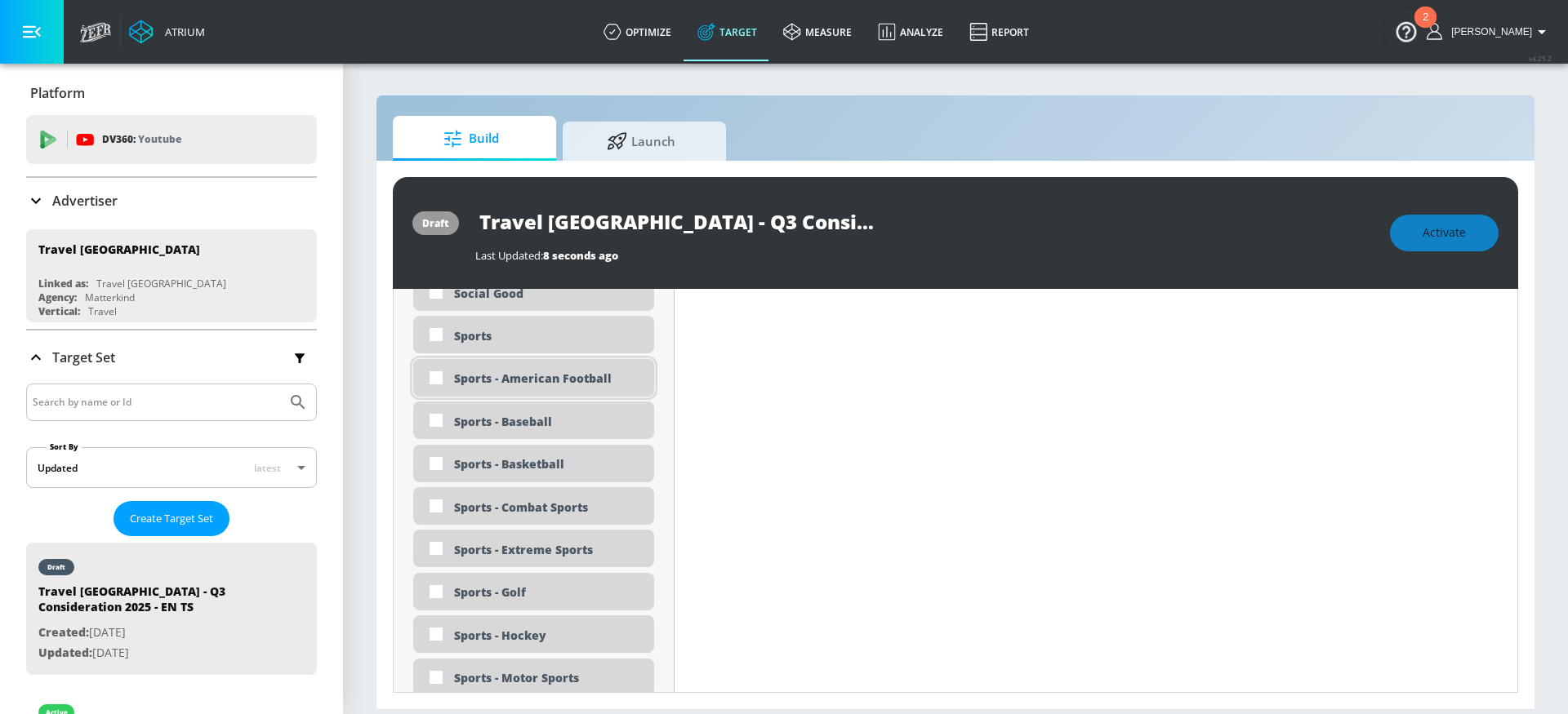
scroll to position [4375, 0]
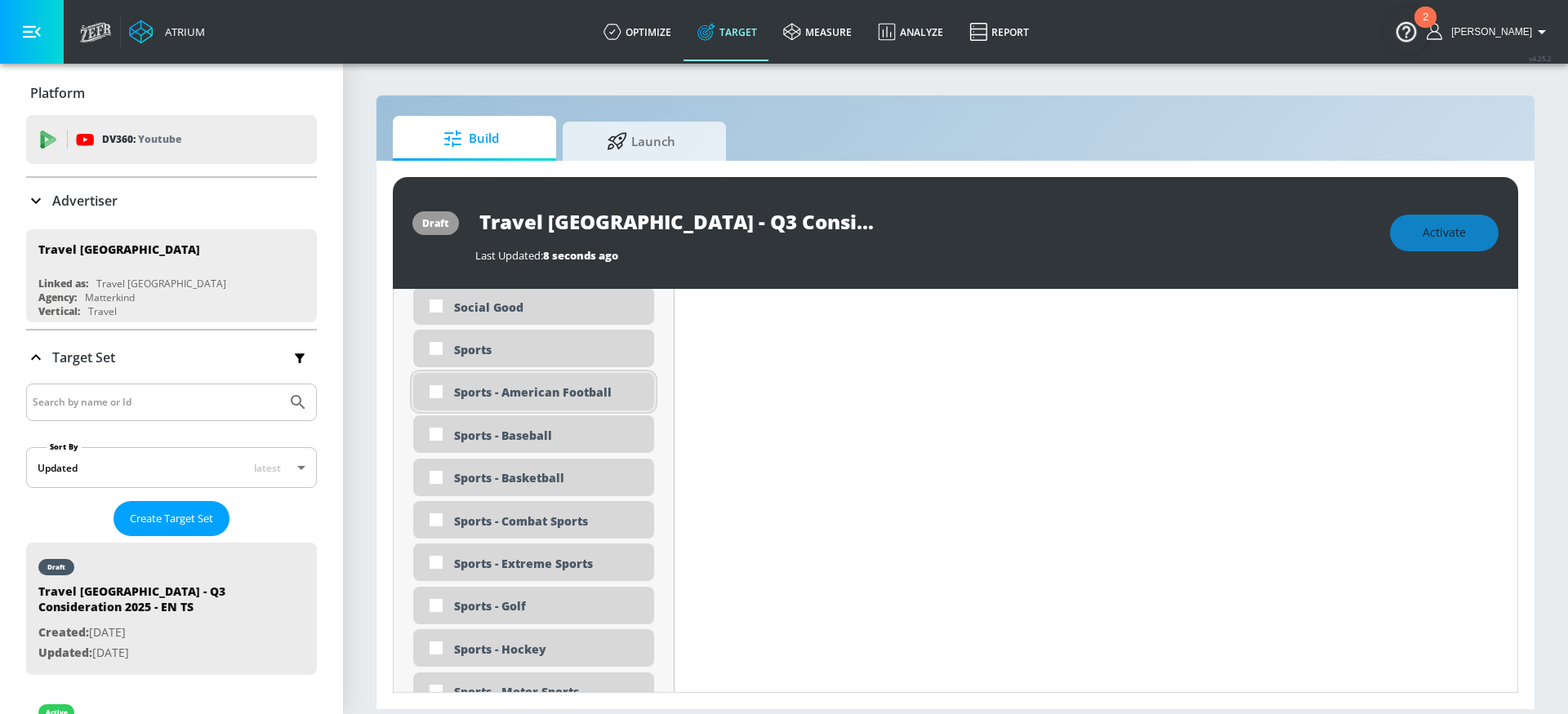
drag, startPoint x: 554, startPoint y: 354, endPoint x: 555, endPoint y: 395, distance: 41.0
click at [554, 354] on div "Sports" at bounding box center [547, 350] width 188 height 16
checkbox input "true"
click at [522, 599] on div "Sports - Golf" at bounding box center [547, 606] width 188 height 16
checkbox input "true"
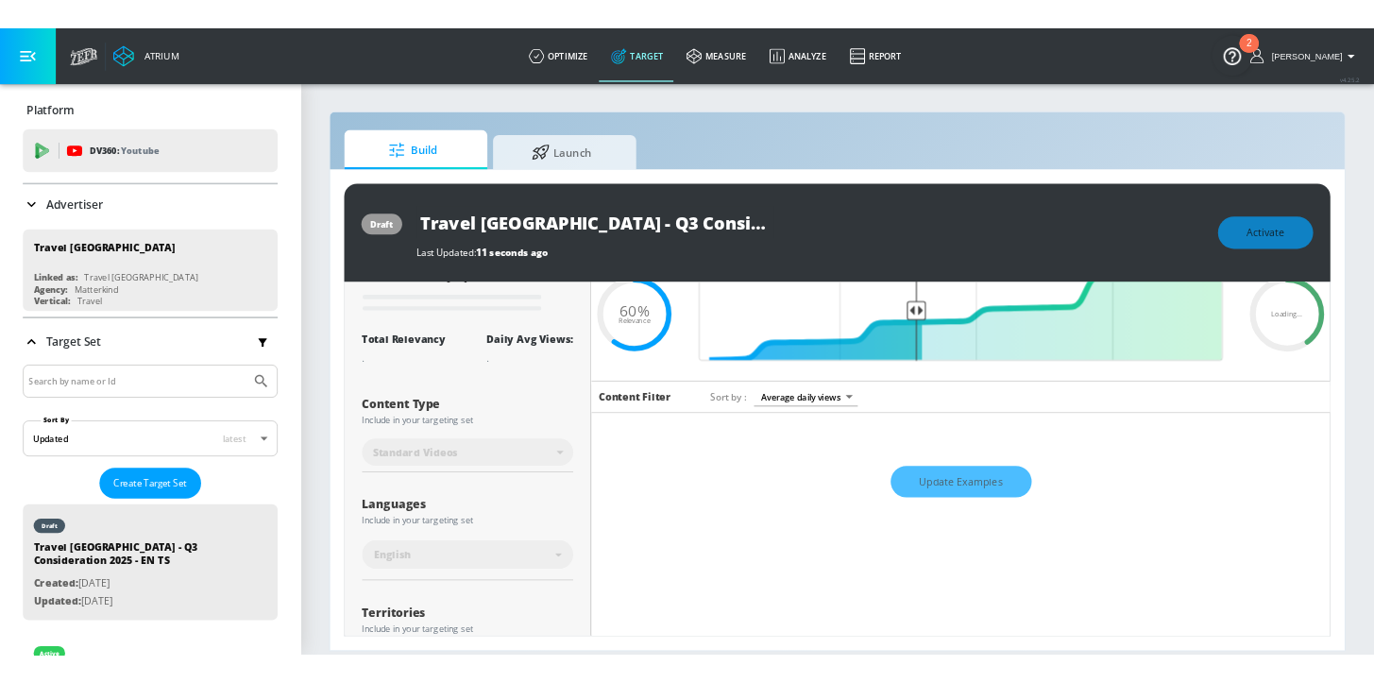
scroll to position [0, 0]
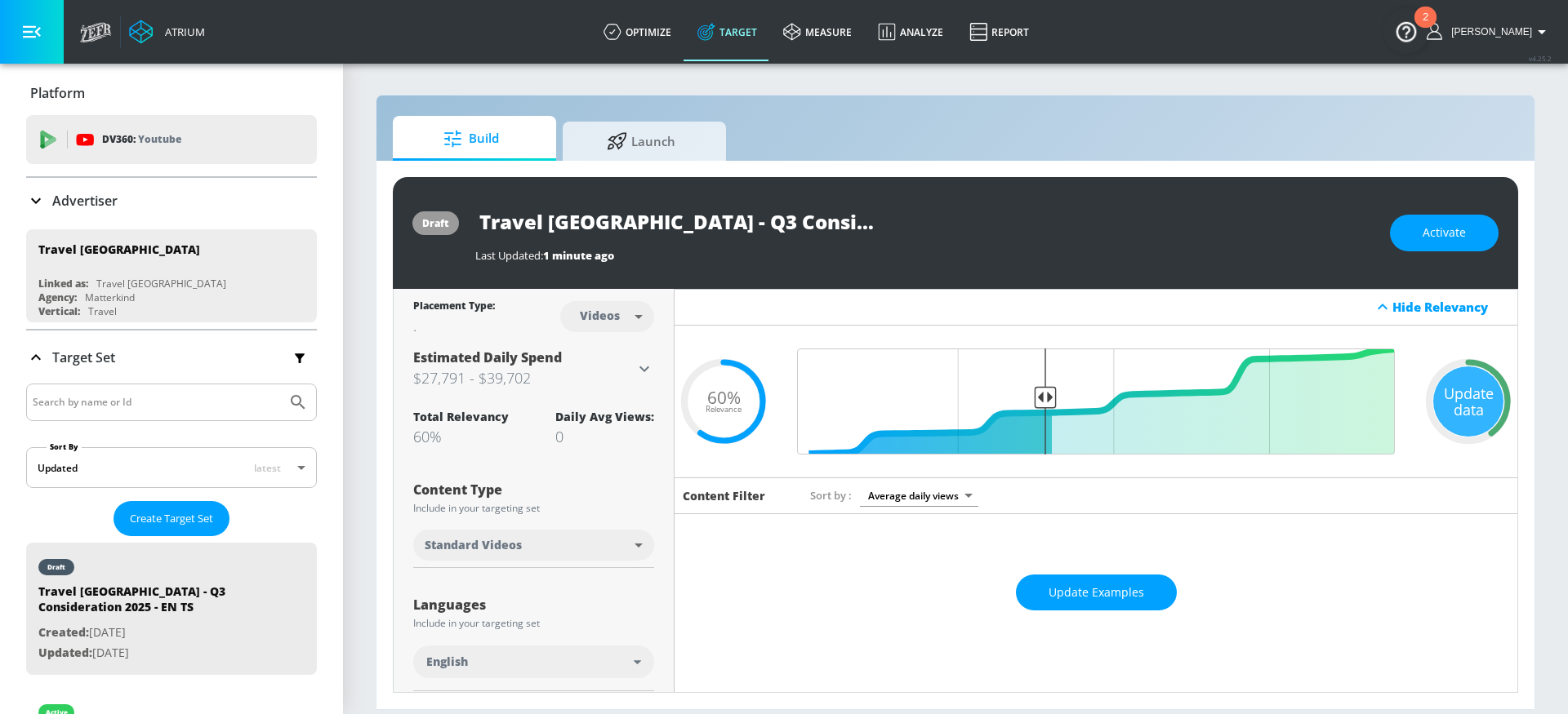
click at [1462, 415] on div "Update data" at bounding box center [1468, 401] width 70 height 70
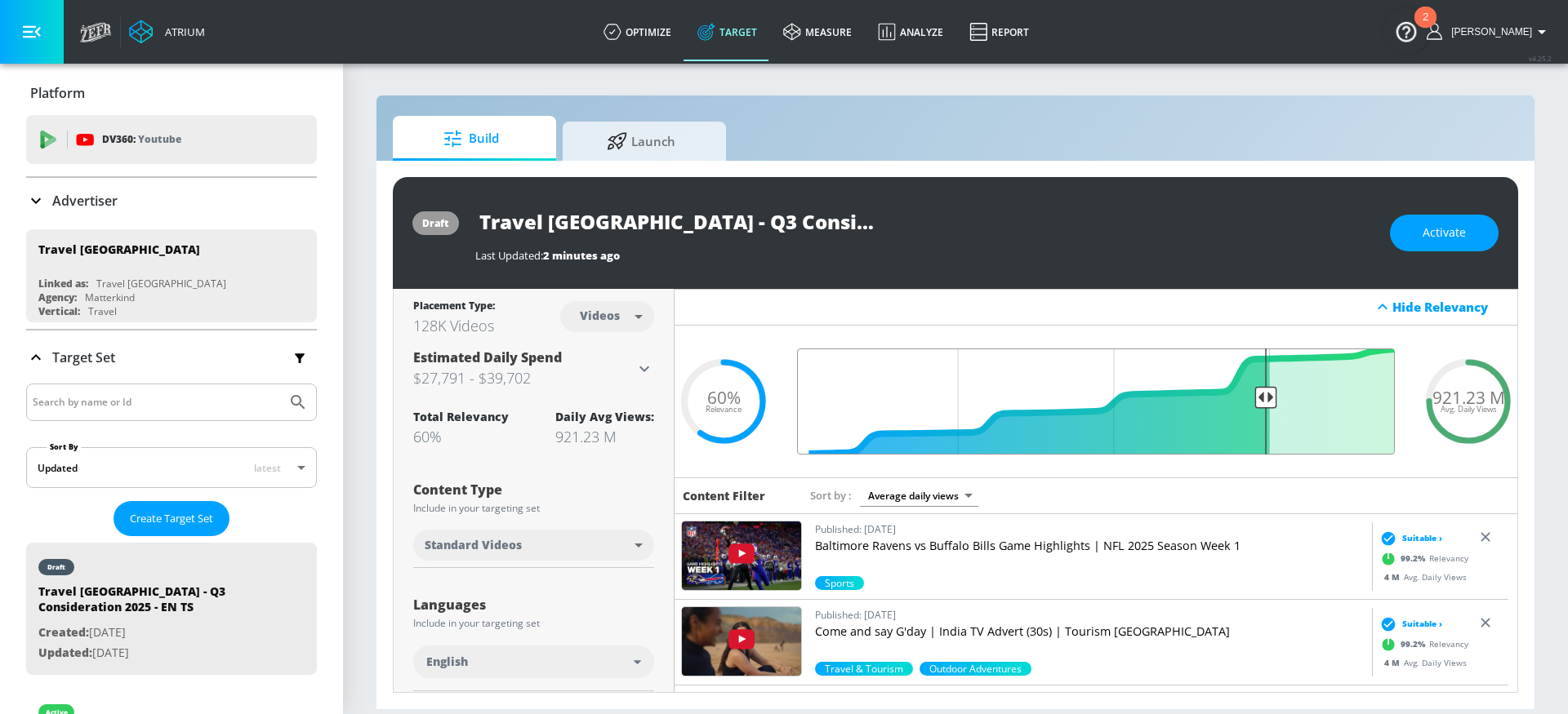
drag, startPoint x: 1034, startPoint y: 396, endPoint x: 1261, endPoint y: 394, distance: 227.0
type input "0.25"
click at [1256, 390] on input "Final Threshold" at bounding box center [1096, 401] width 614 height 106
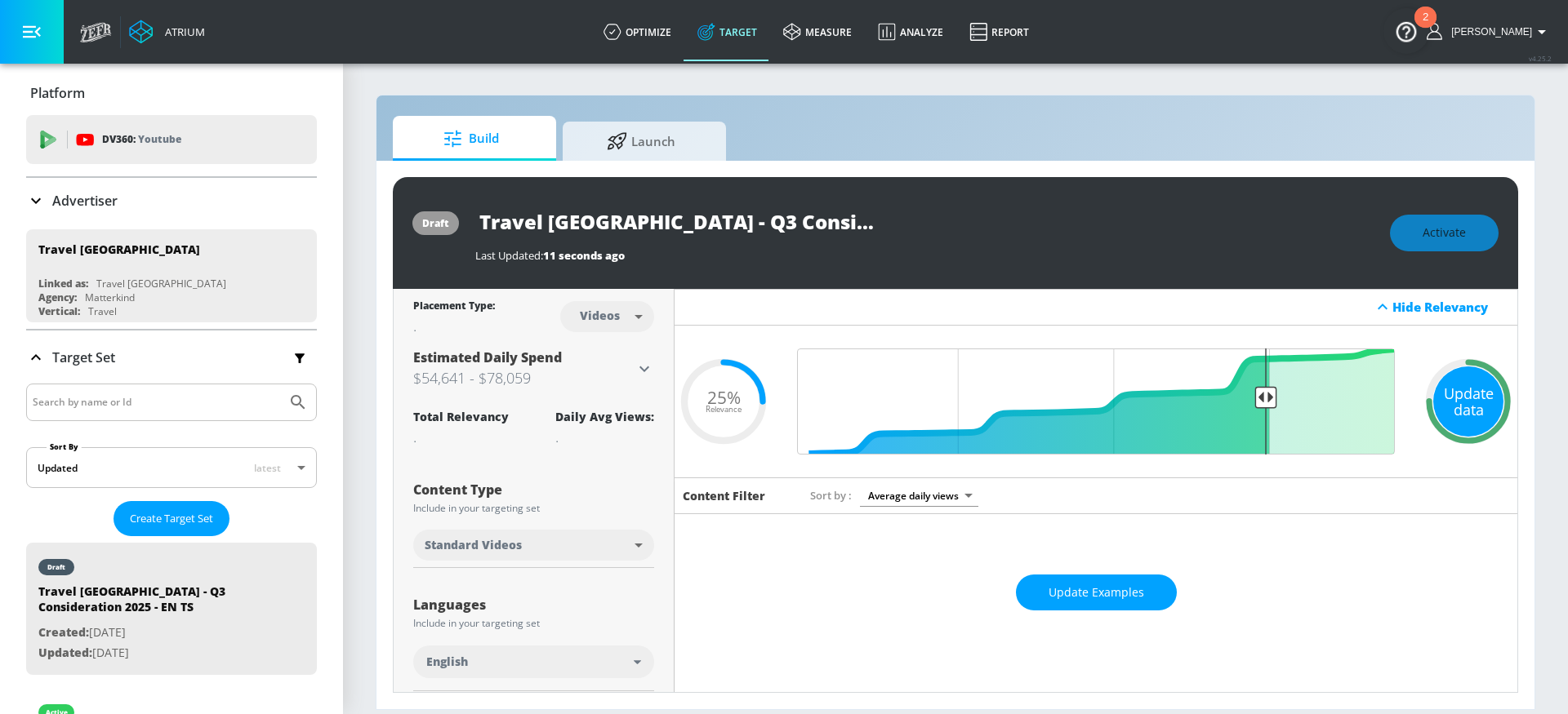
click at [1466, 402] on div "Update data" at bounding box center [1468, 401] width 70 height 70
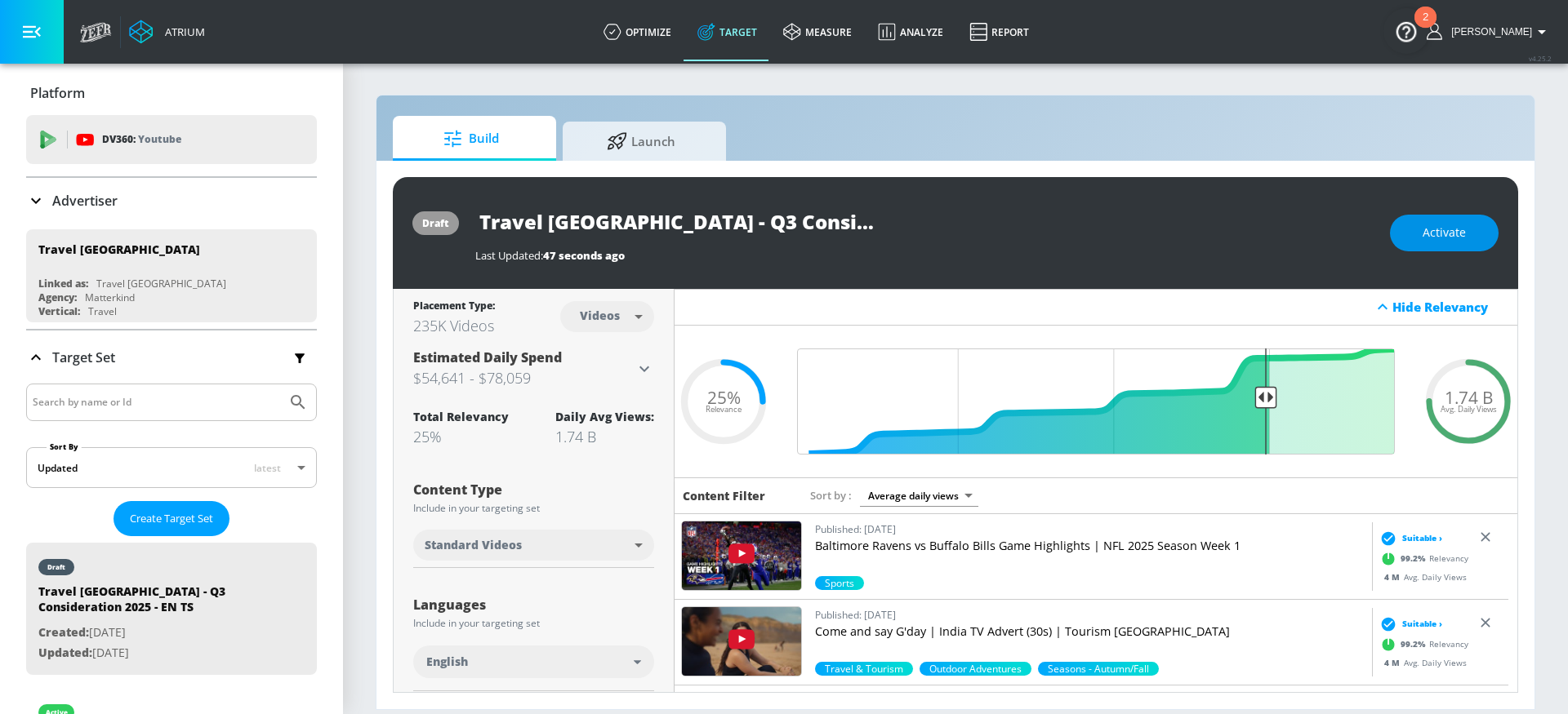
click at [1437, 237] on span "Activate" at bounding box center [1444, 233] width 43 height 21
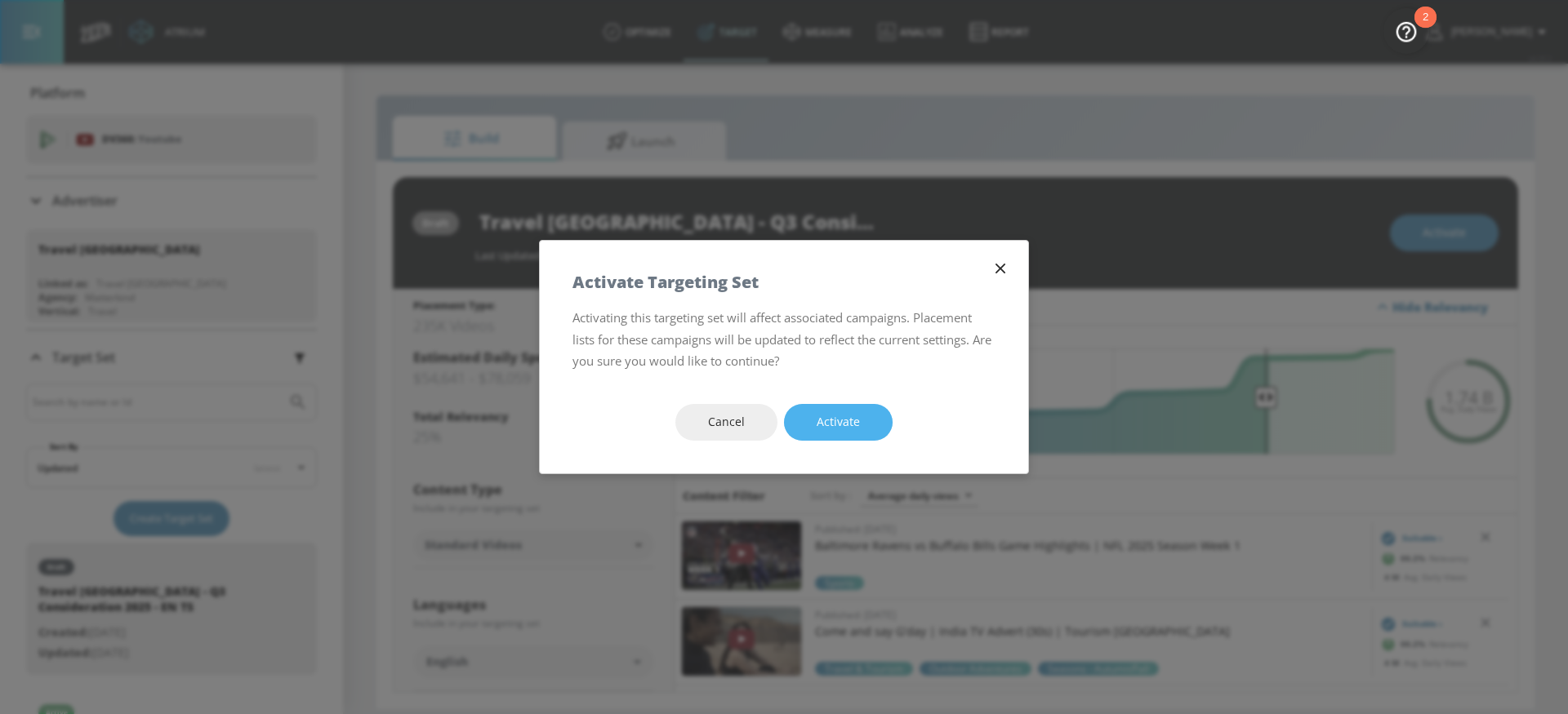
click at [868, 416] on button "Activate" at bounding box center [838, 422] width 109 height 36
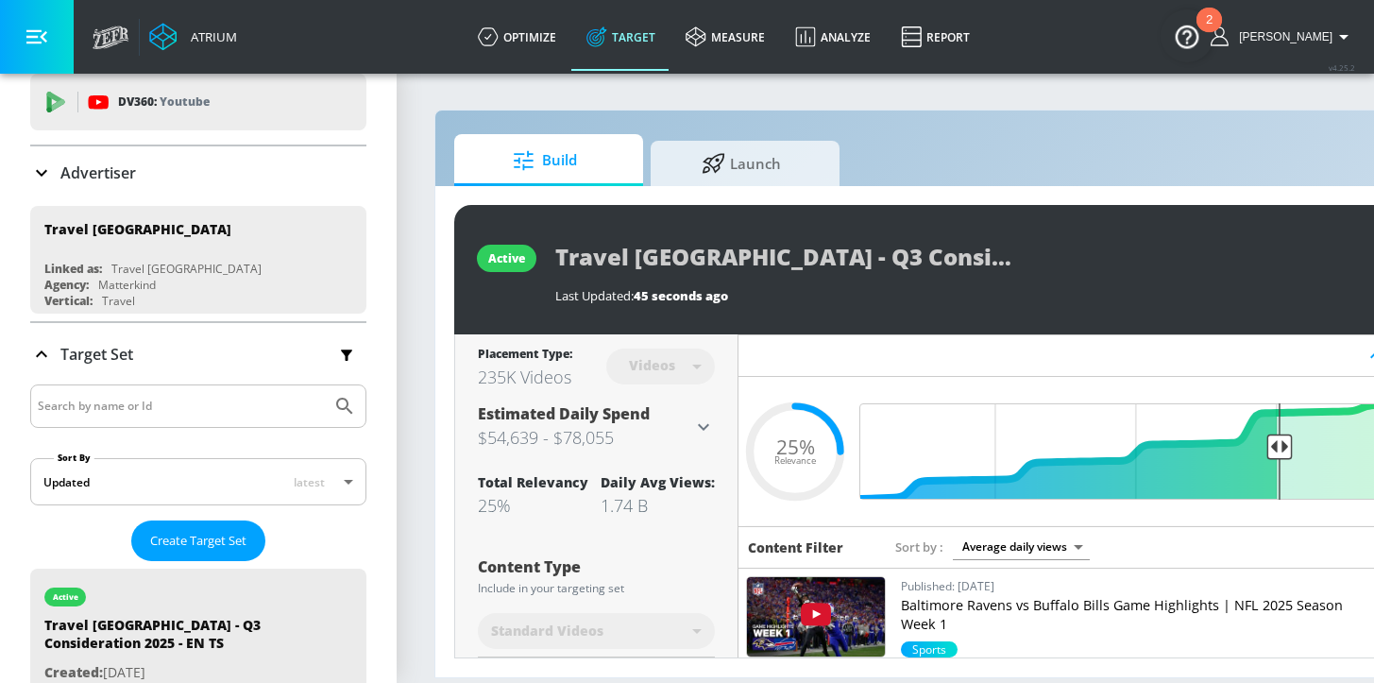
scroll to position [143, 0]
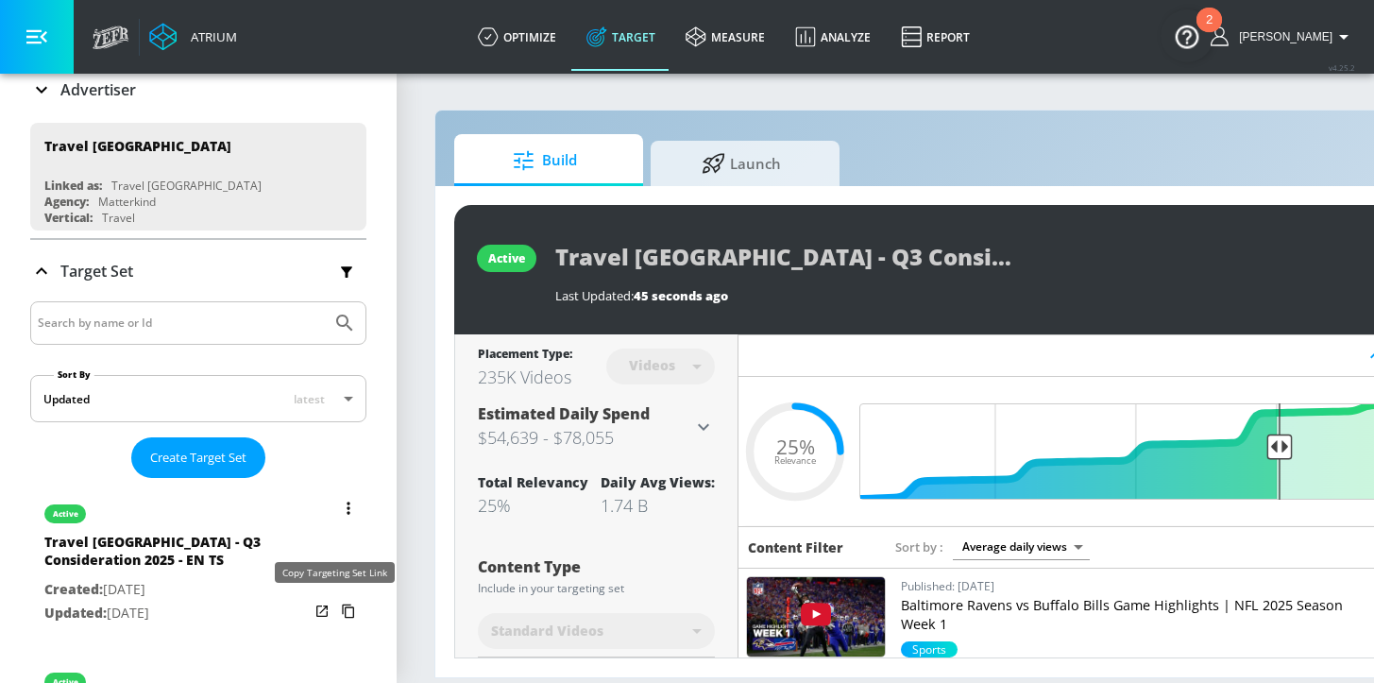
click at [335, 610] on icon "list of Target Set" at bounding box center [348, 611] width 30 height 30
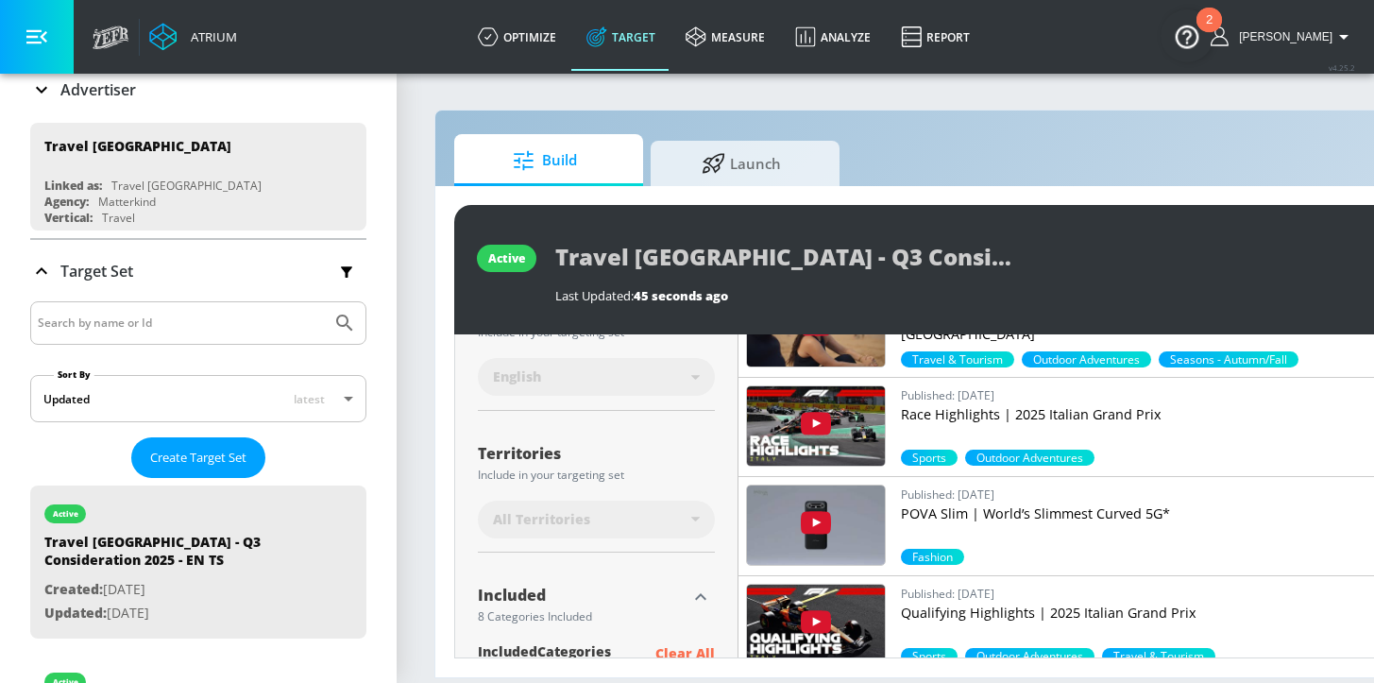
scroll to position [0, 230]
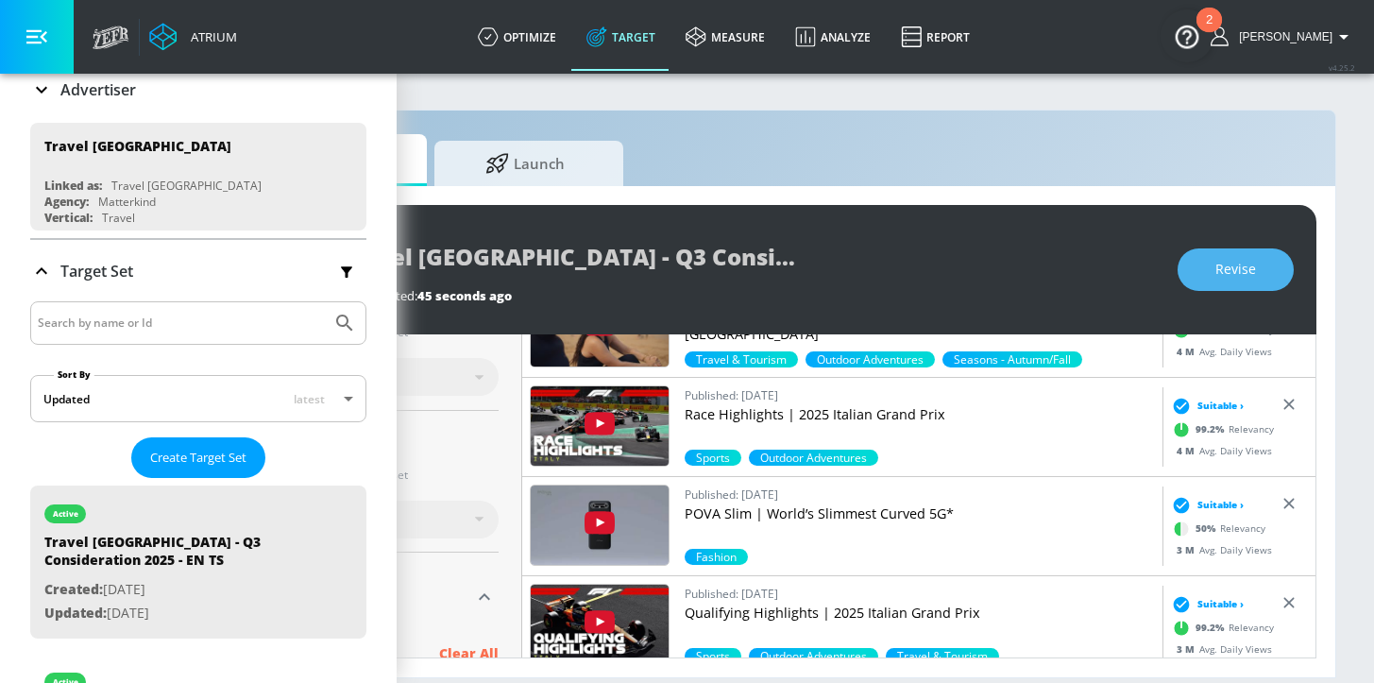
click at [1231, 276] on span "Revise" at bounding box center [1235, 270] width 41 height 24
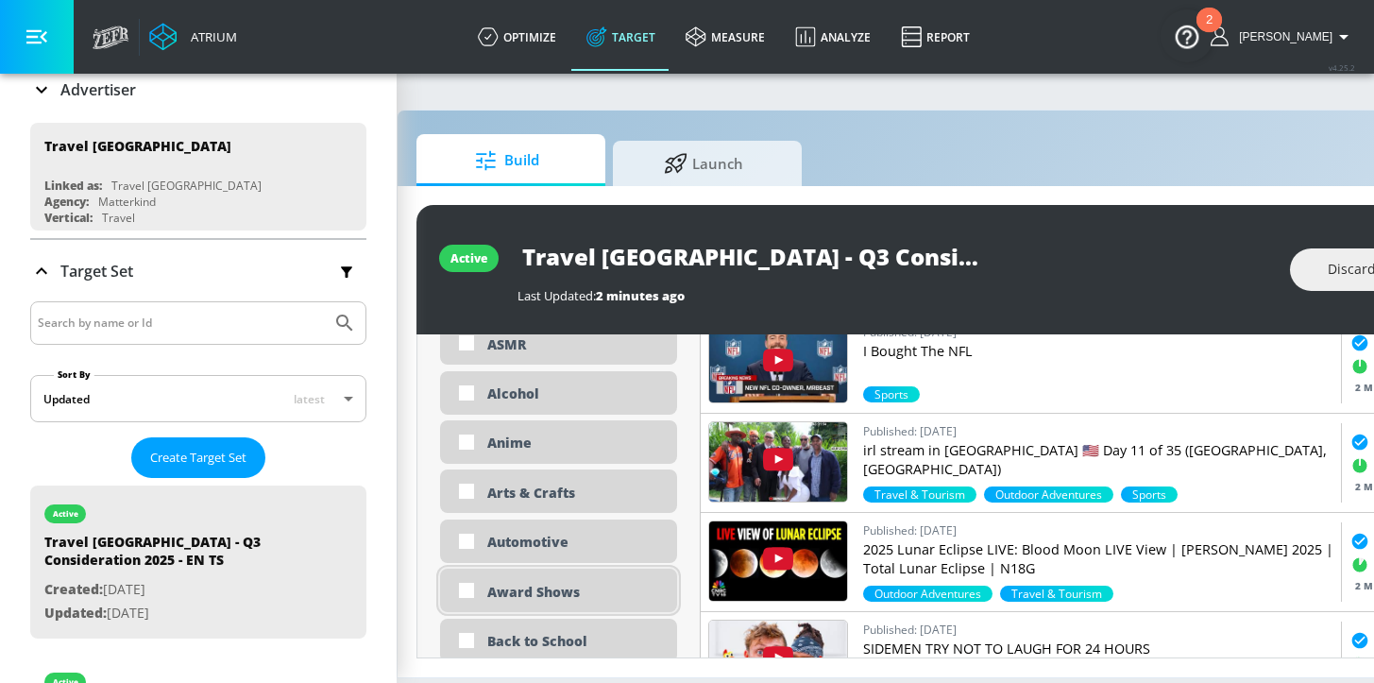
scroll to position [978, 0]
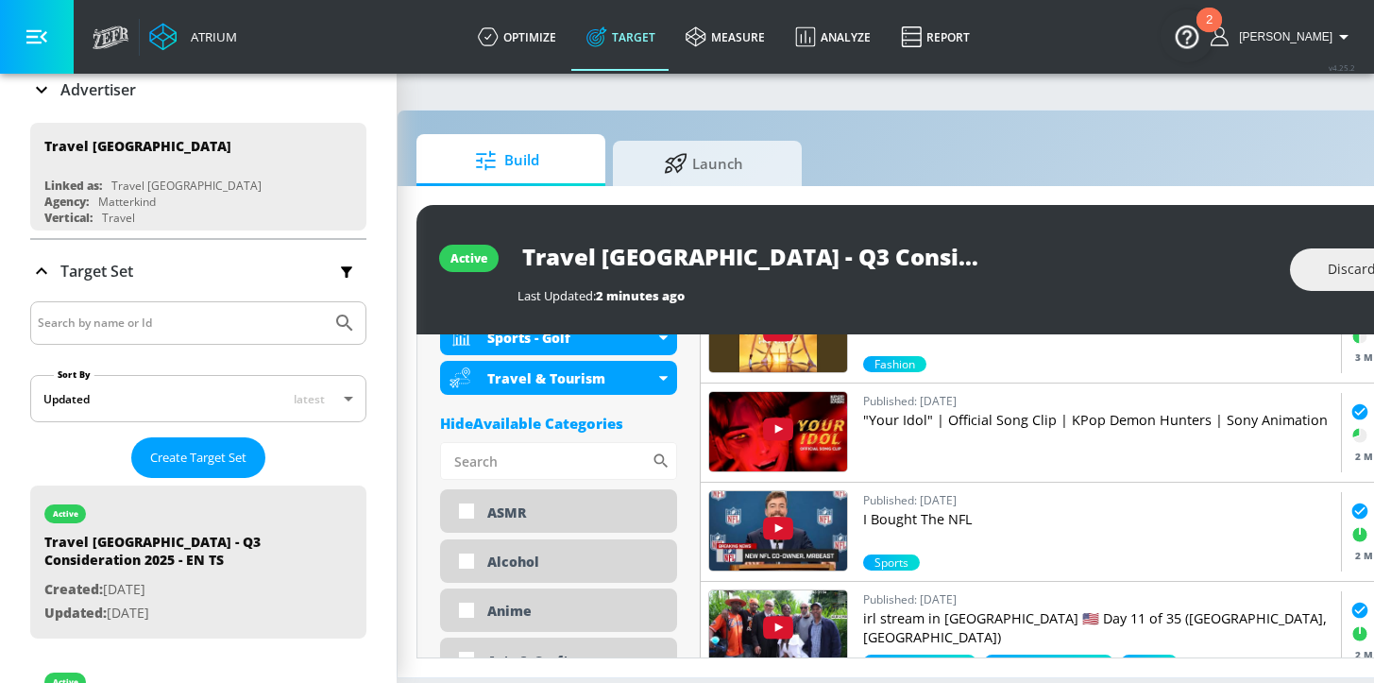
click at [572, 418] on div "Hide Available Categories" at bounding box center [558, 422] width 237 height 19
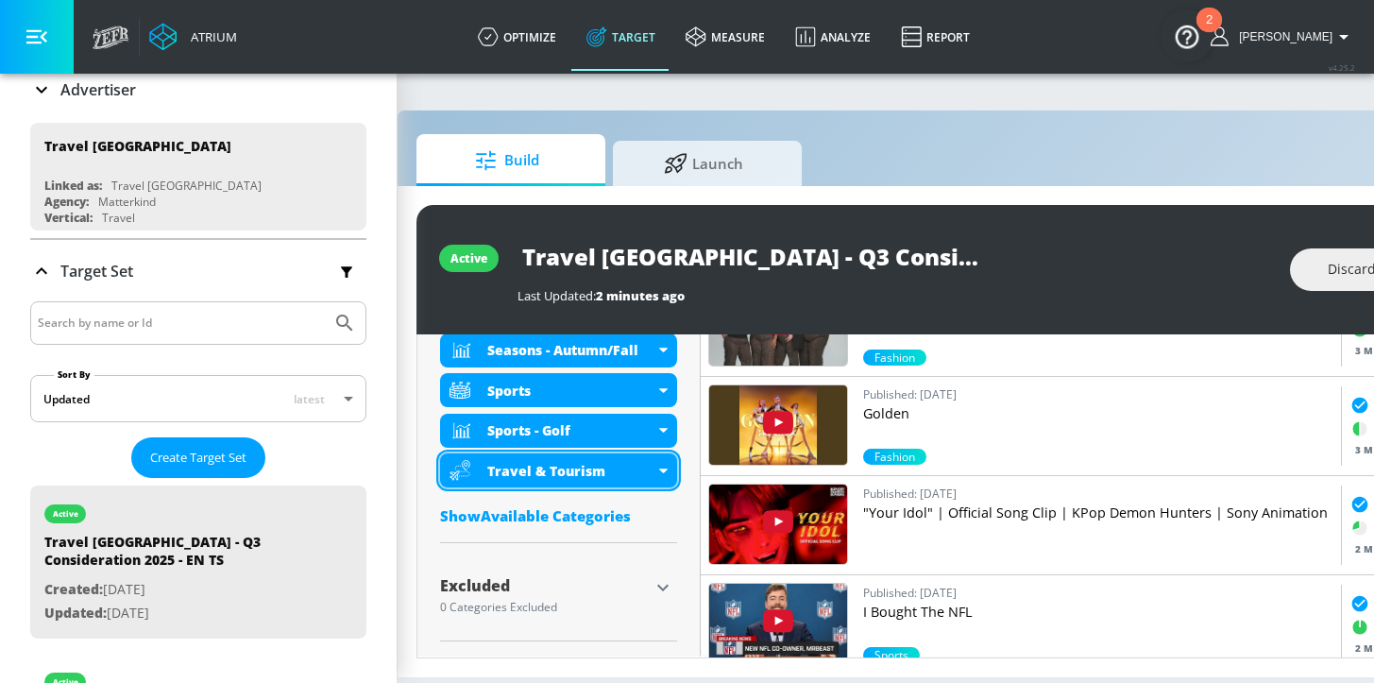
scroll to position [871, 0]
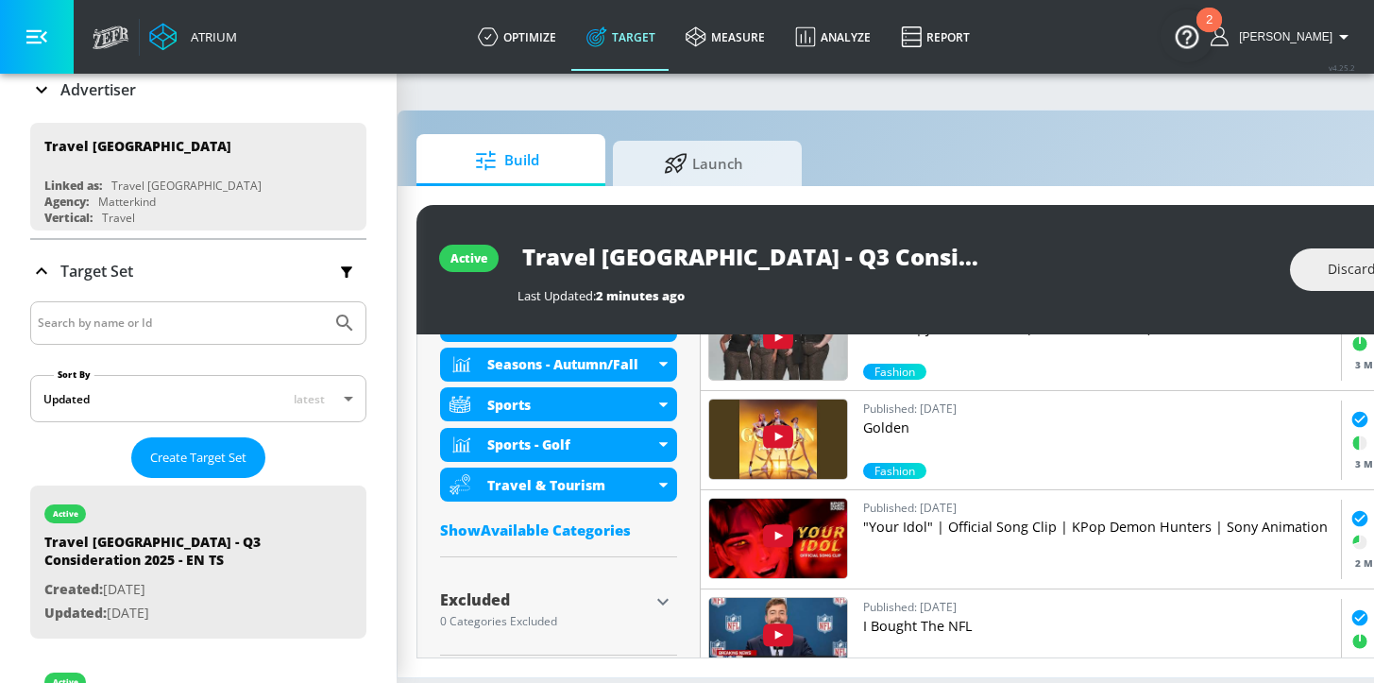
click at [663, 602] on icon "button" at bounding box center [662, 601] width 23 height 23
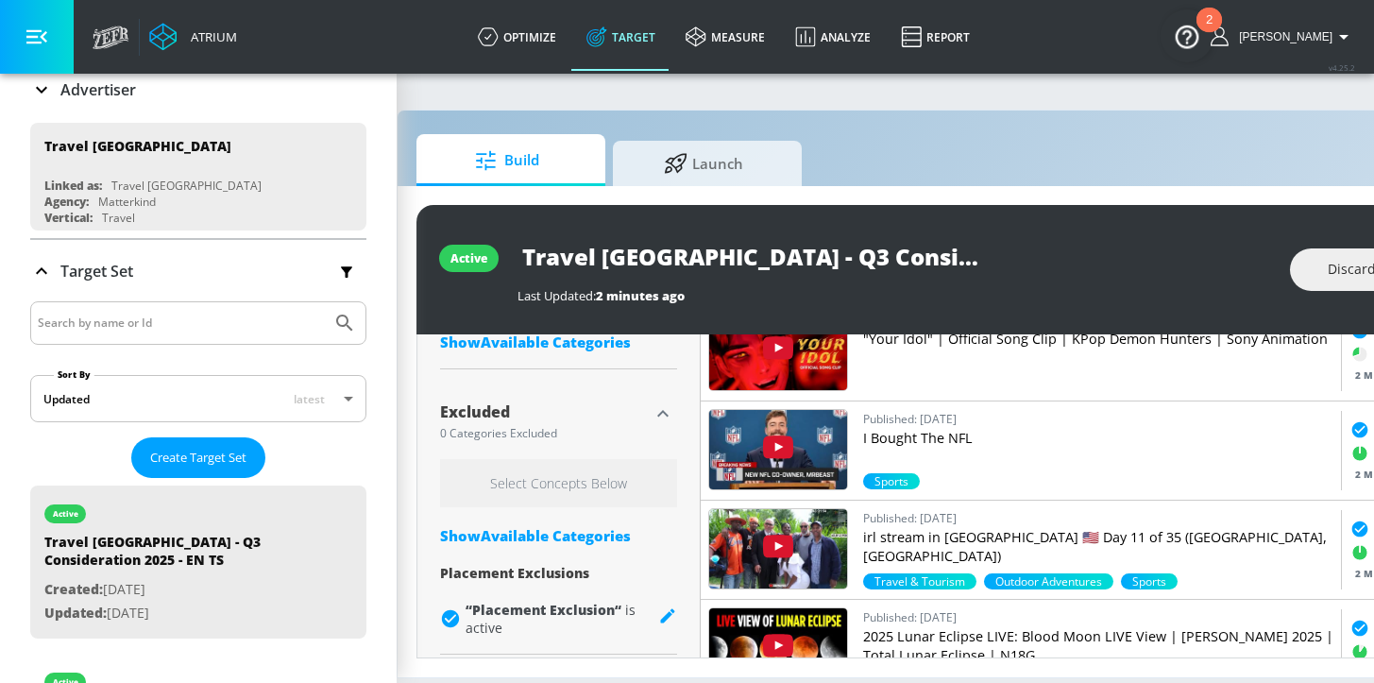
scroll to position [14, 38]
click at [552, 528] on div "Show Available Categories" at bounding box center [558, 535] width 237 height 19
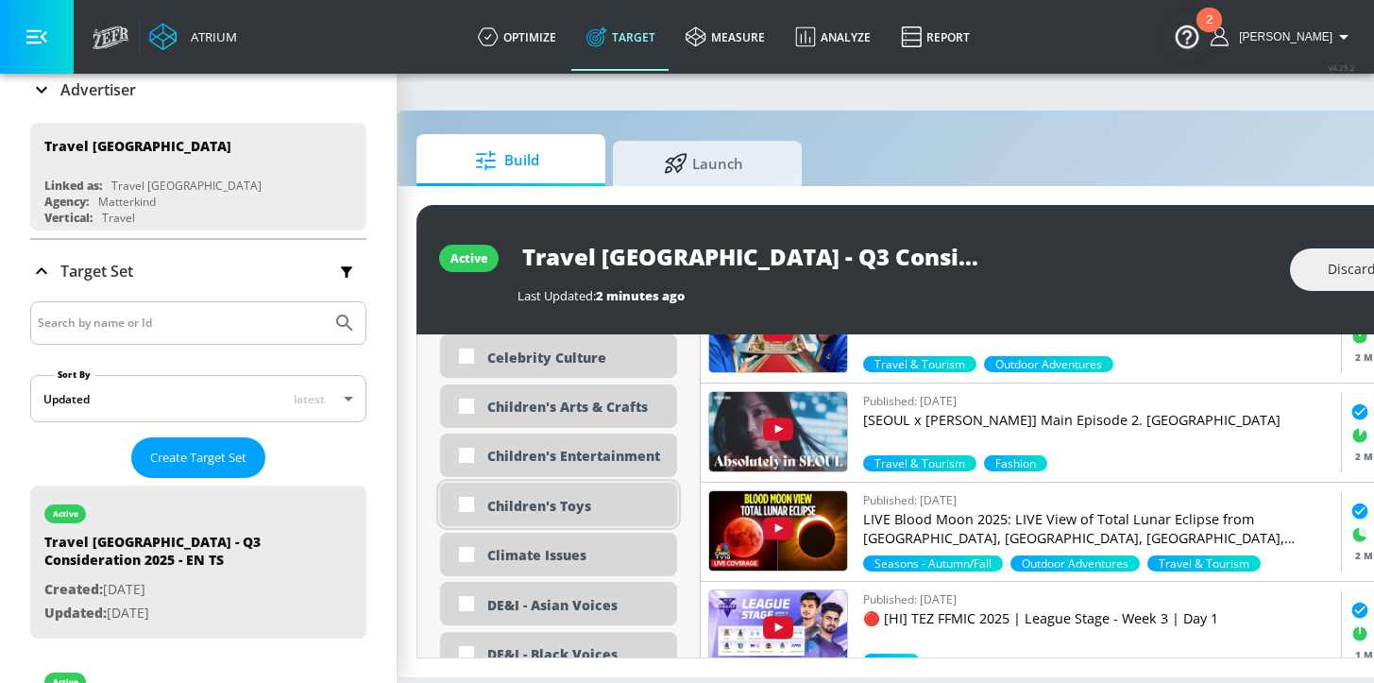
scroll to position [1905, 0]
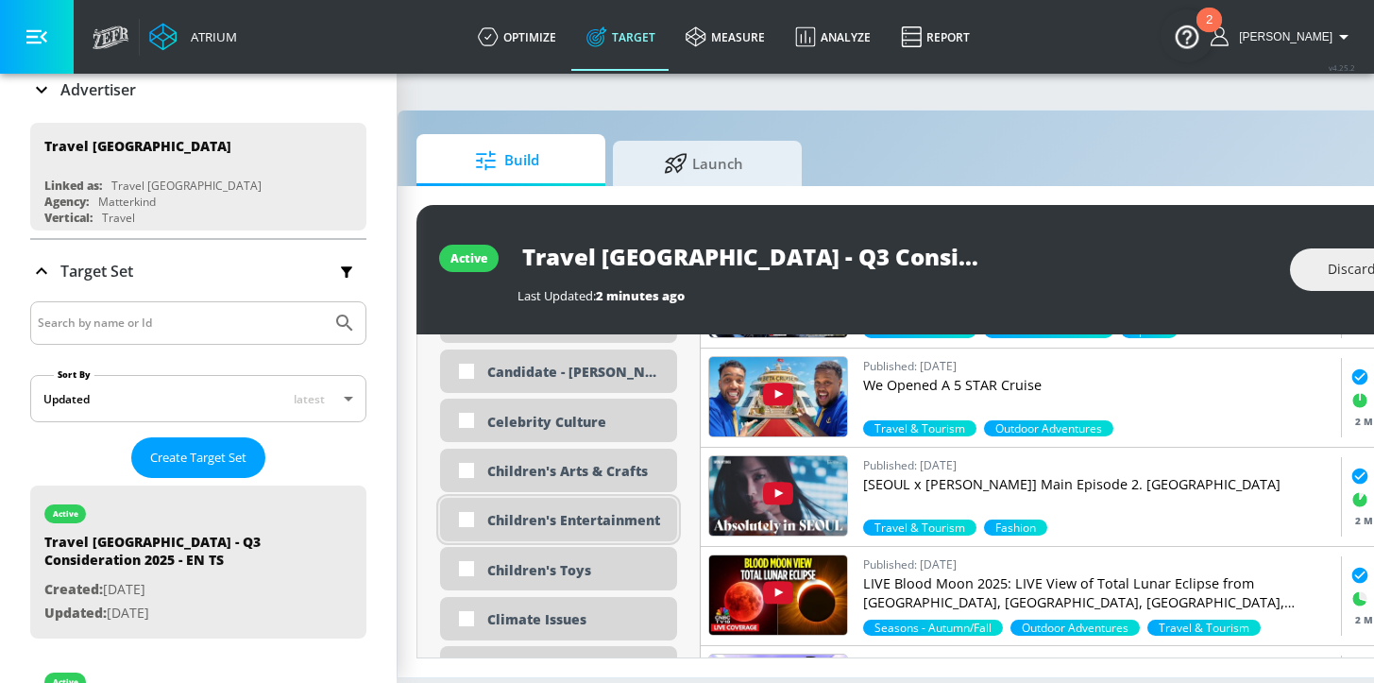
click at [595, 511] on div "Children's Entertainment" at bounding box center [575, 520] width 176 height 18
checkbox input "true"
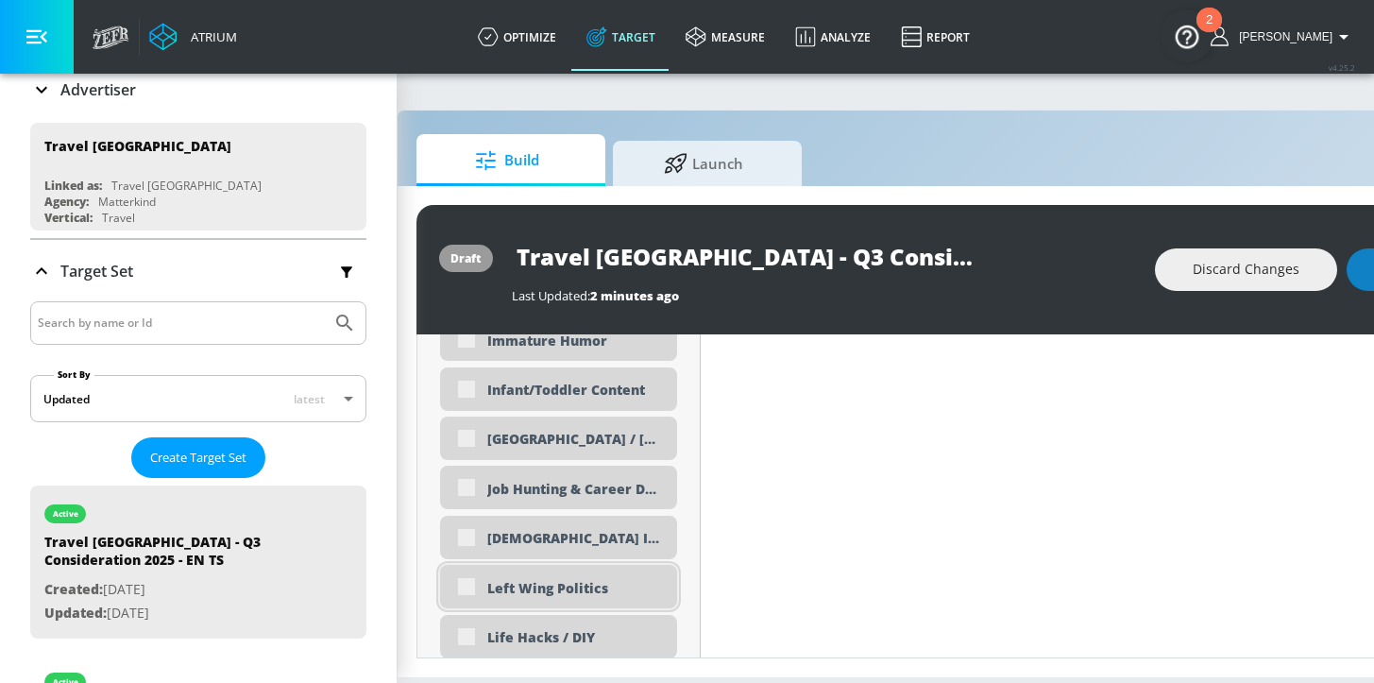
scroll to position [3602, 0]
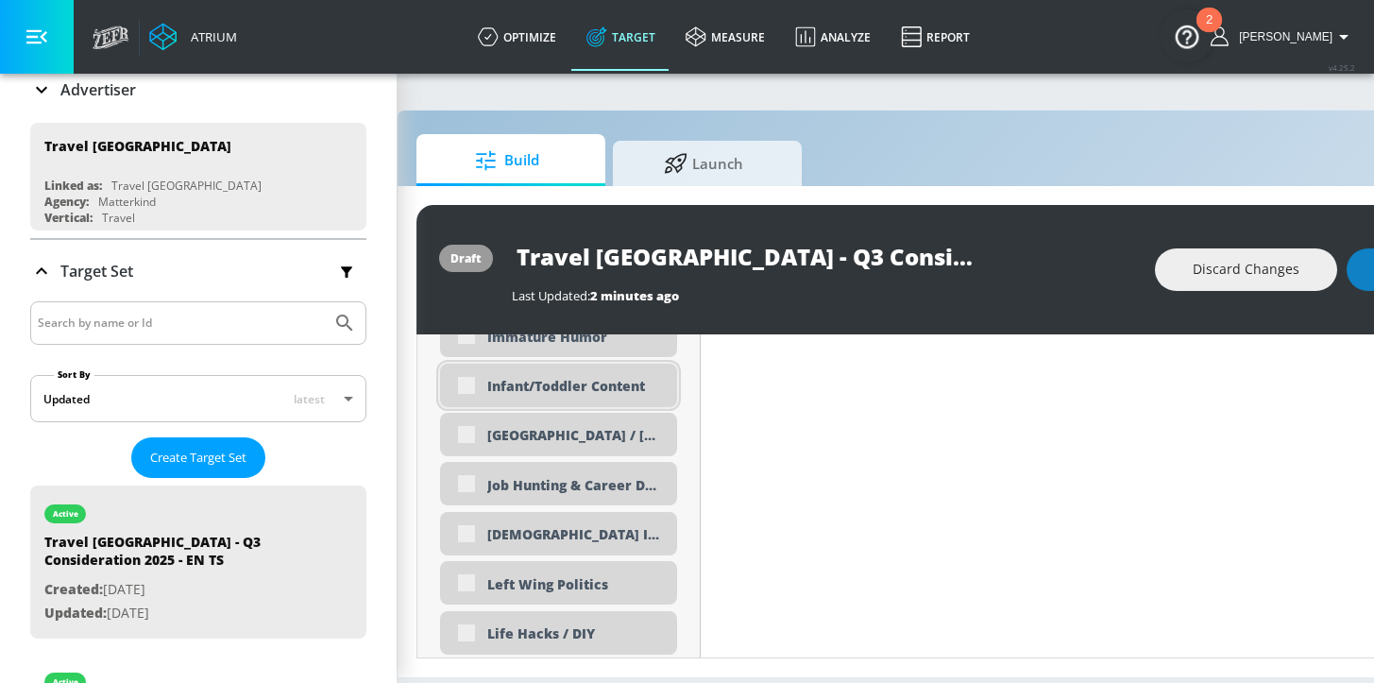
drag, startPoint x: 521, startPoint y: 372, endPoint x: 526, endPoint y: 381, distance: 10.6
click at [521, 377] on div "Infant/Toddler Content" at bounding box center [575, 386] width 176 height 18
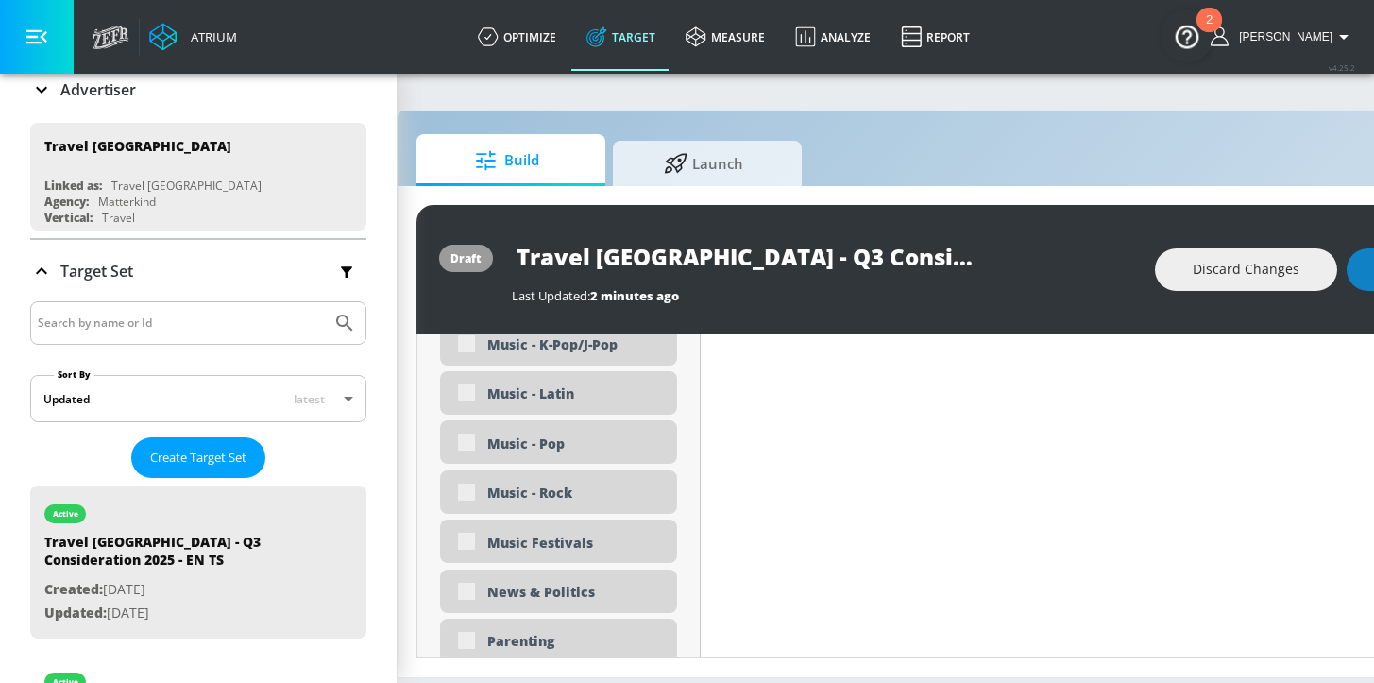
scroll to position [4711, 0]
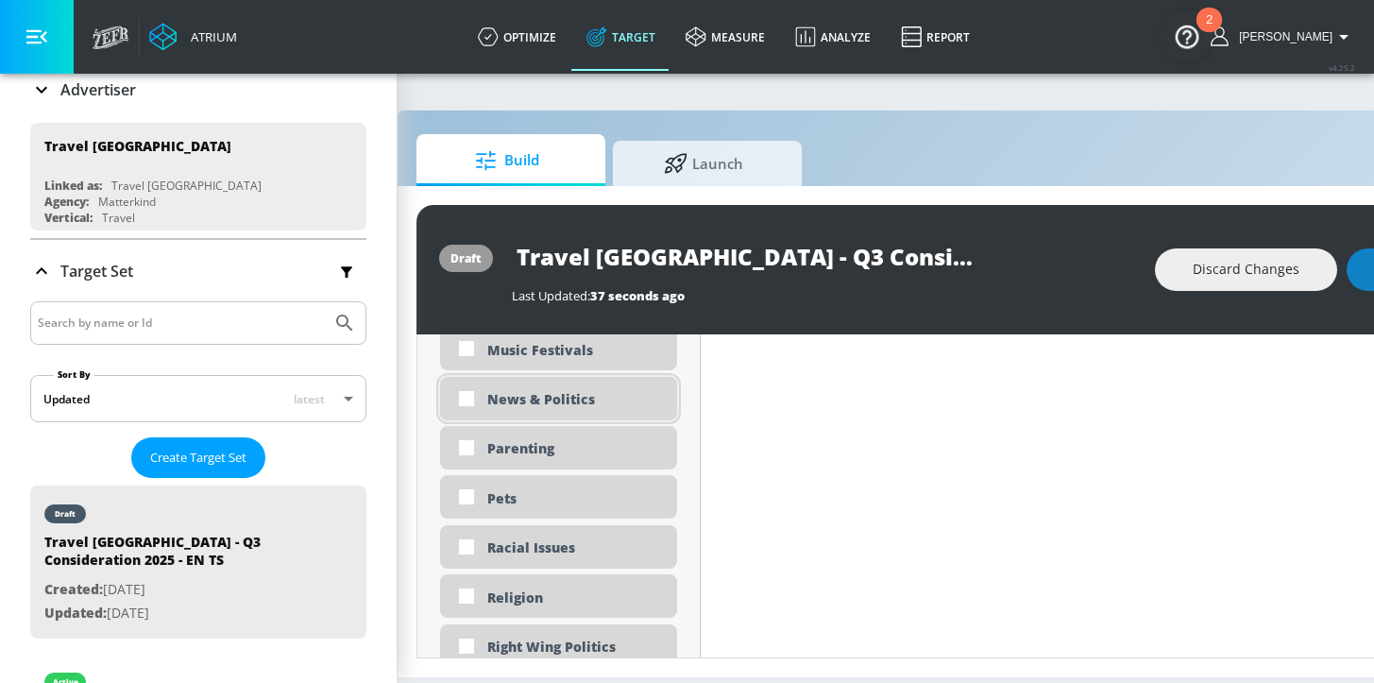
scroll to position [4696, 0]
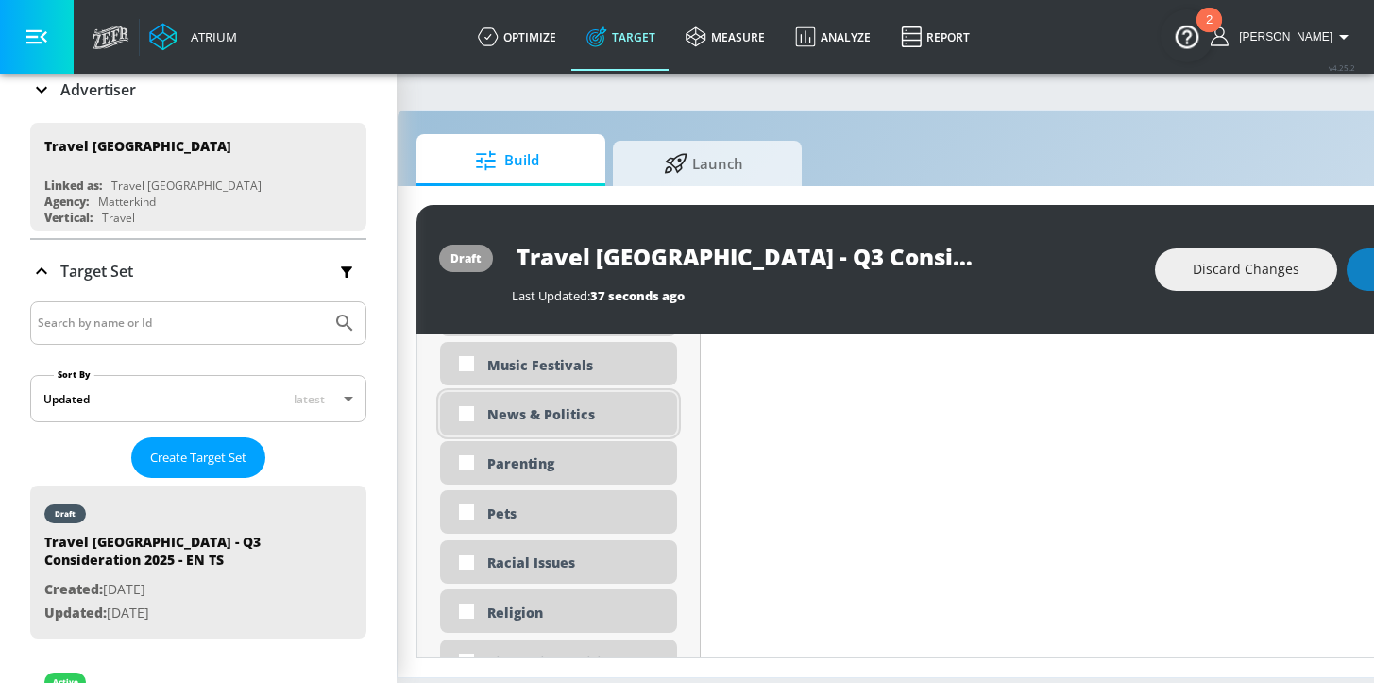
click at [579, 405] on div "News & Politics" at bounding box center [575, 414] width 176 height 18
checkbox input "true"
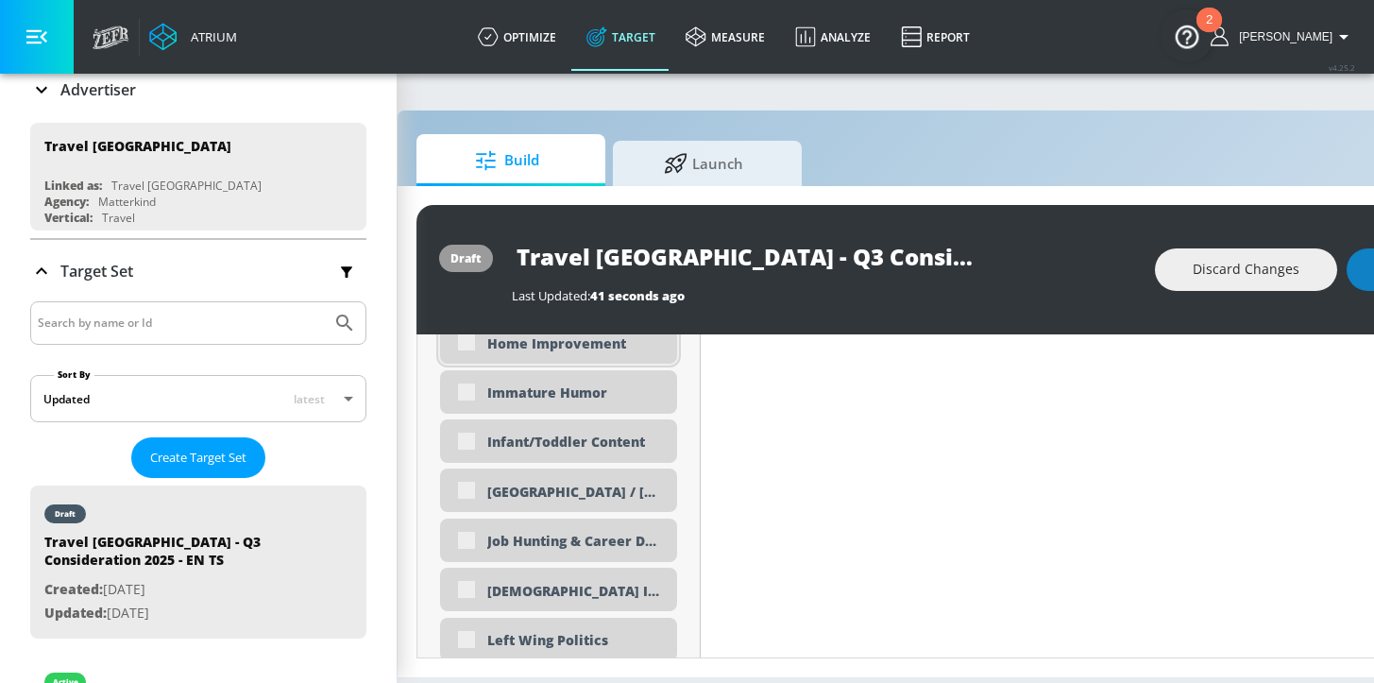
scroll to position [3540, 0]
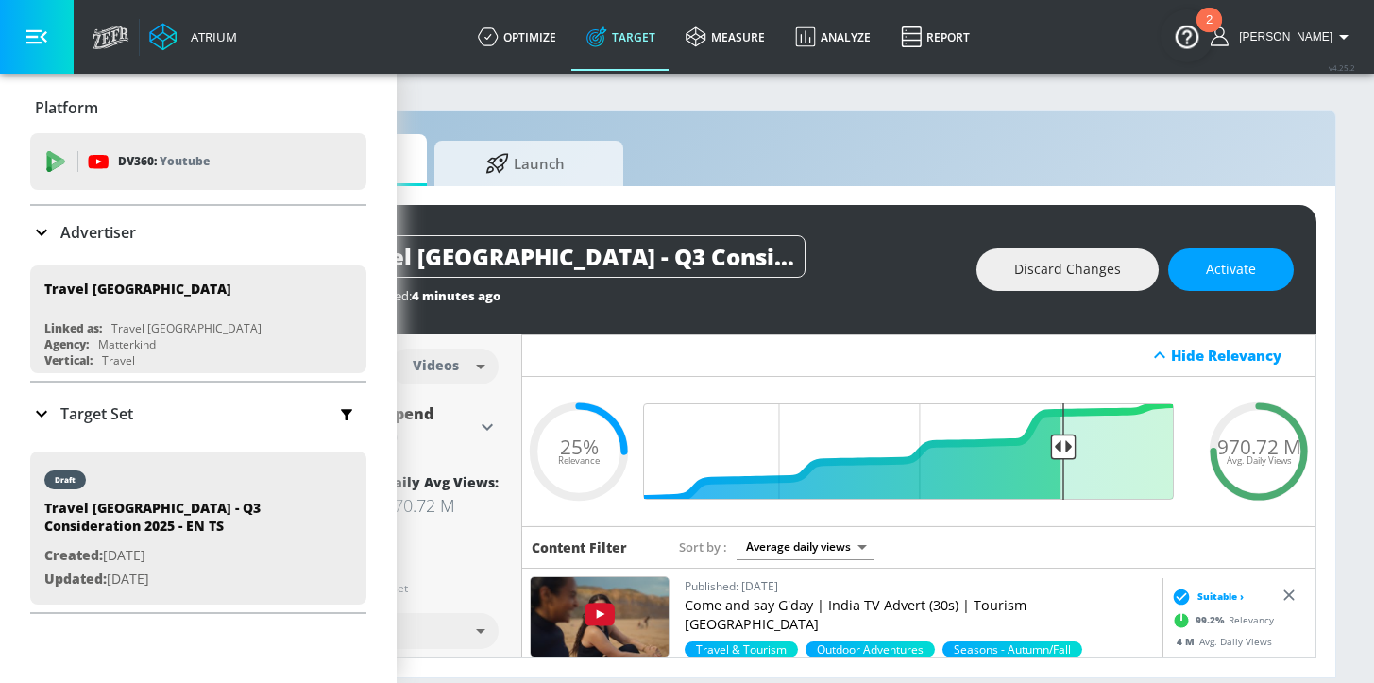
scroll to position [0, 230]
drag, startPoint x: 1050, startPoint y: 446, endPoint x: 1122, endPoint y: 447, distance: 71.8
type input "0.11"
click at [1122, 447] on input "Final Threshold" at bounding box center [918, 451] width 529 height 96
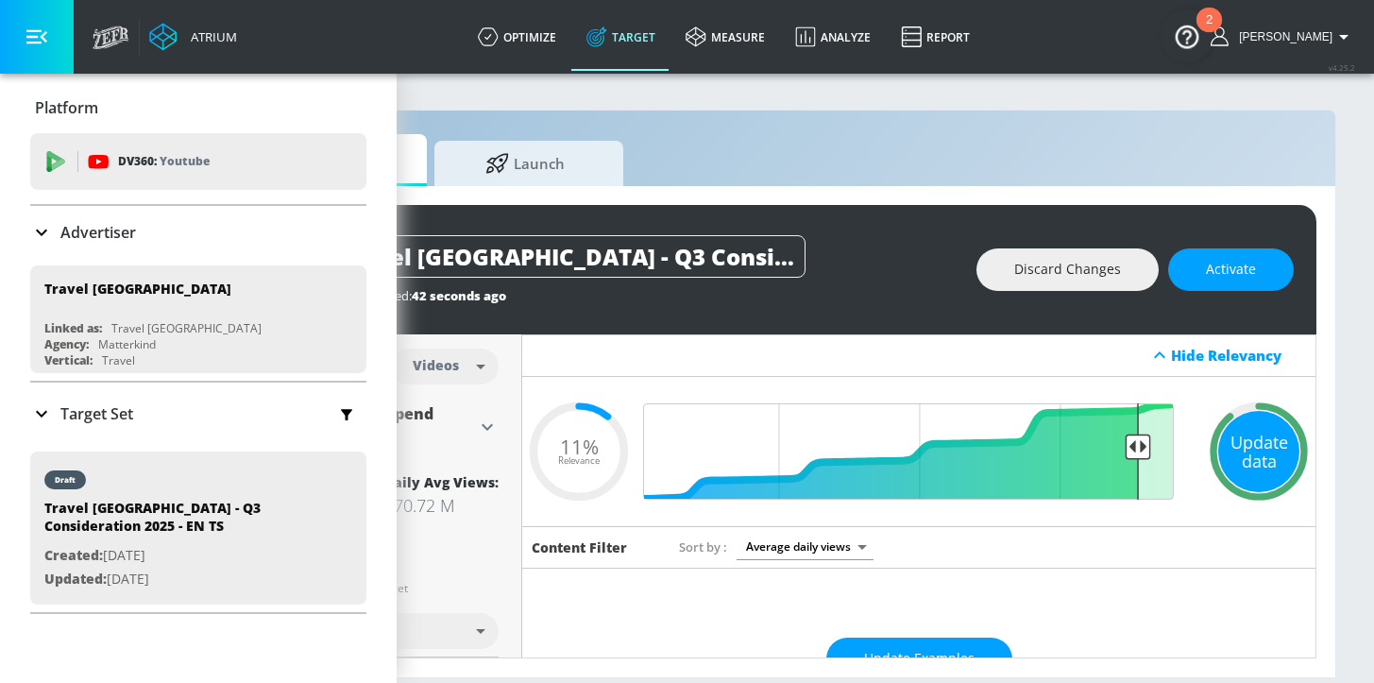
click at [1218, 441] on div "Update data" at bounding box center [1258, 451] width 81 height 81
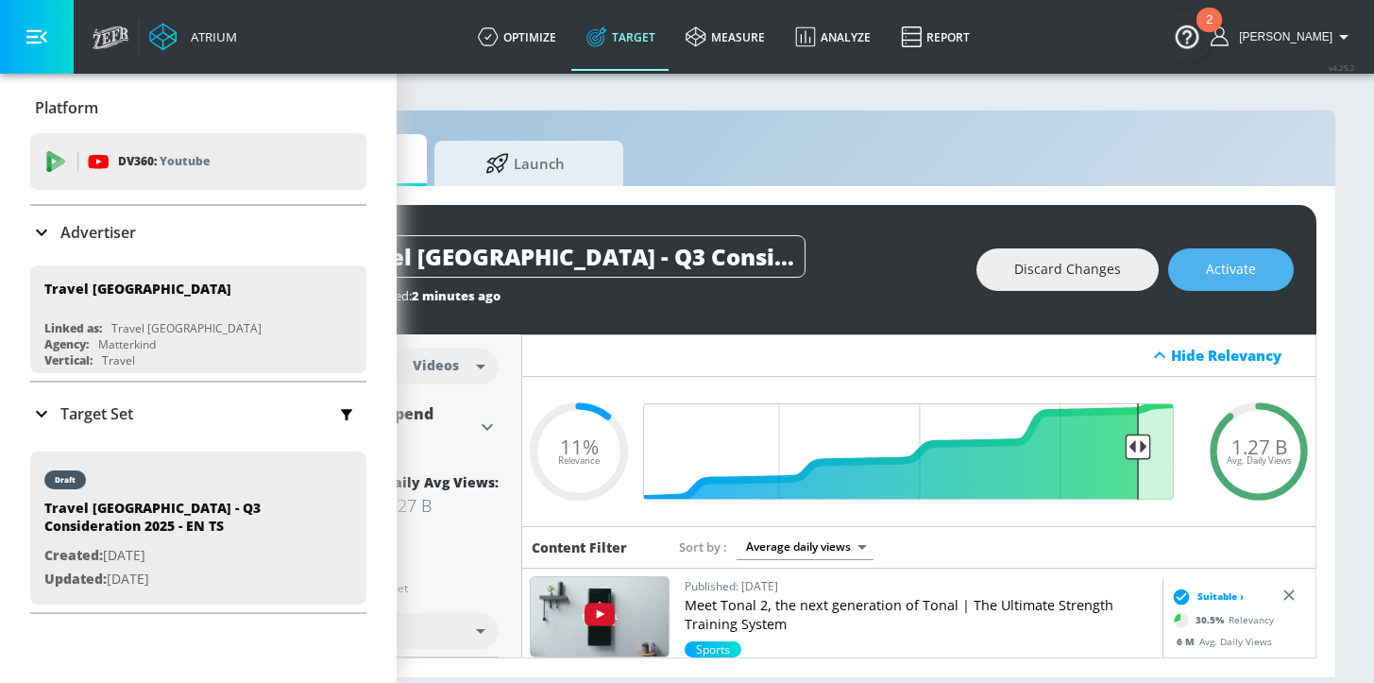
click at [1232, 264] on span "Activate" at bounding box center [1231, 270] width 50 height 24
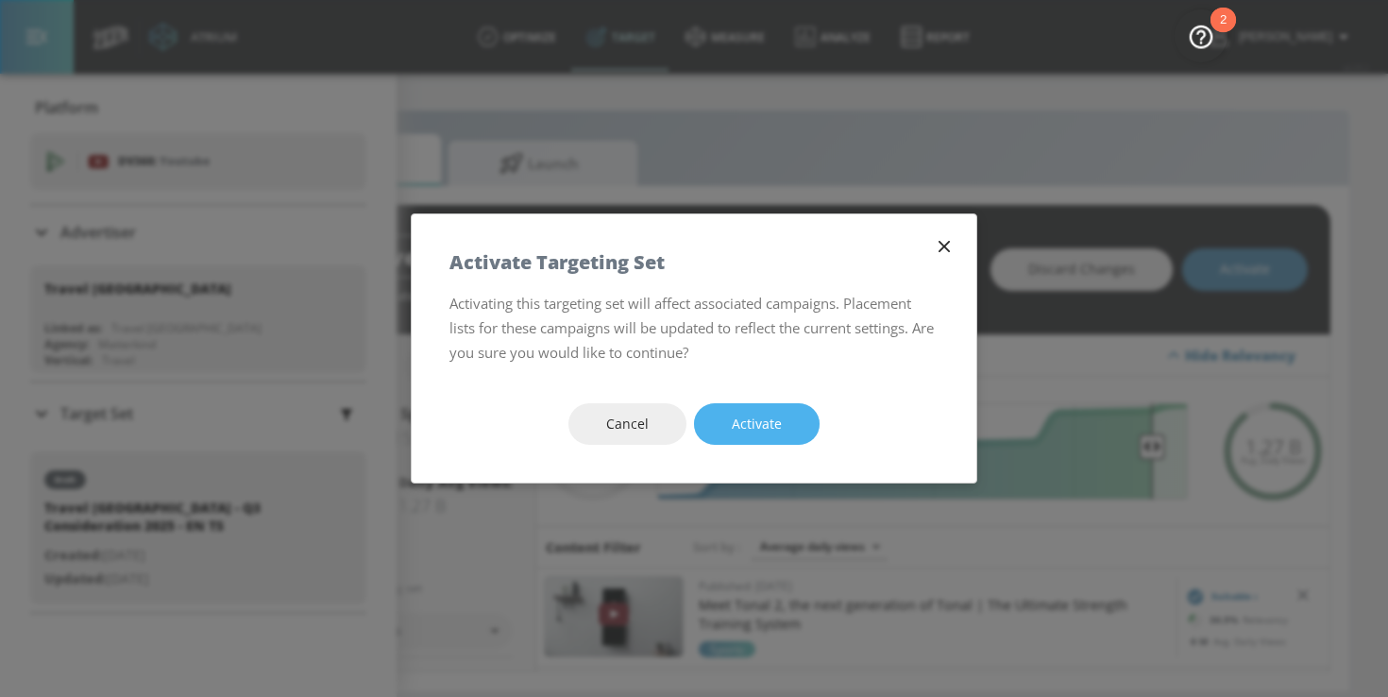
click at [763, 424] on span "Activate" at bounding box center [757, 425] width 50 height 24
